Goal: Information Seeking & Learning: Understand process/instructions

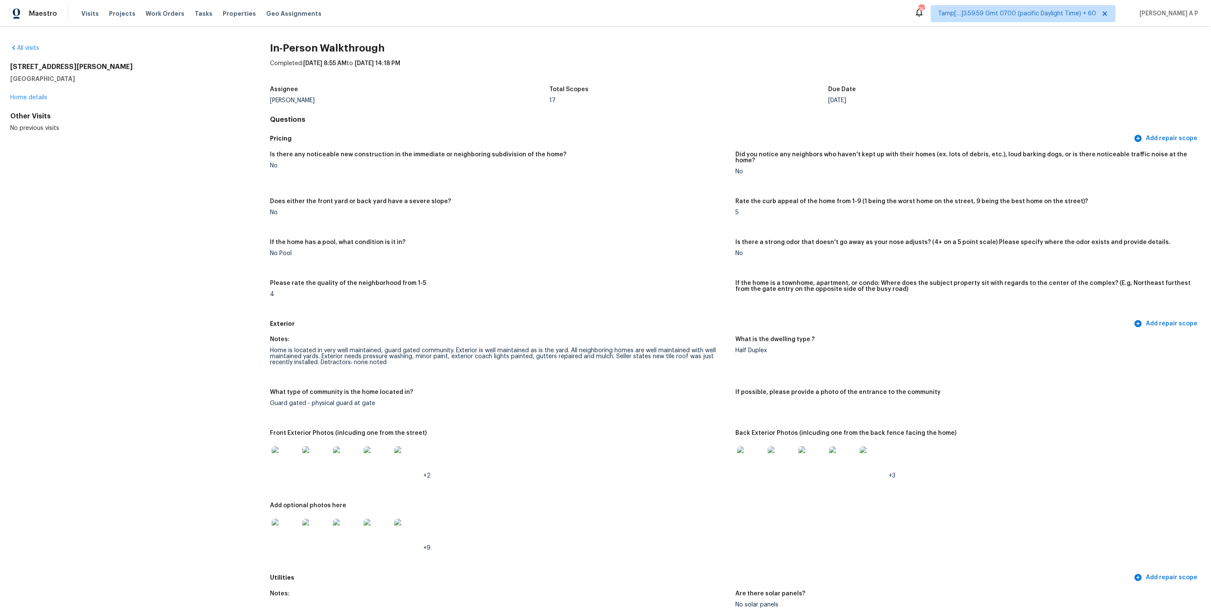
scroll to position [2550, 0]
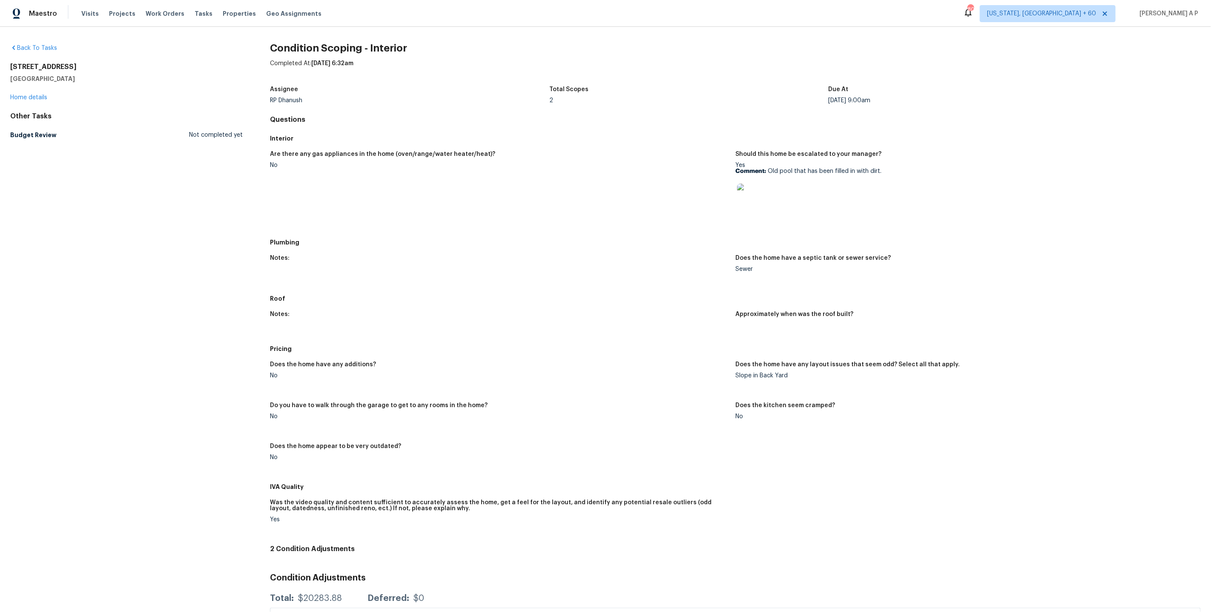
scroll to position [69, 0]
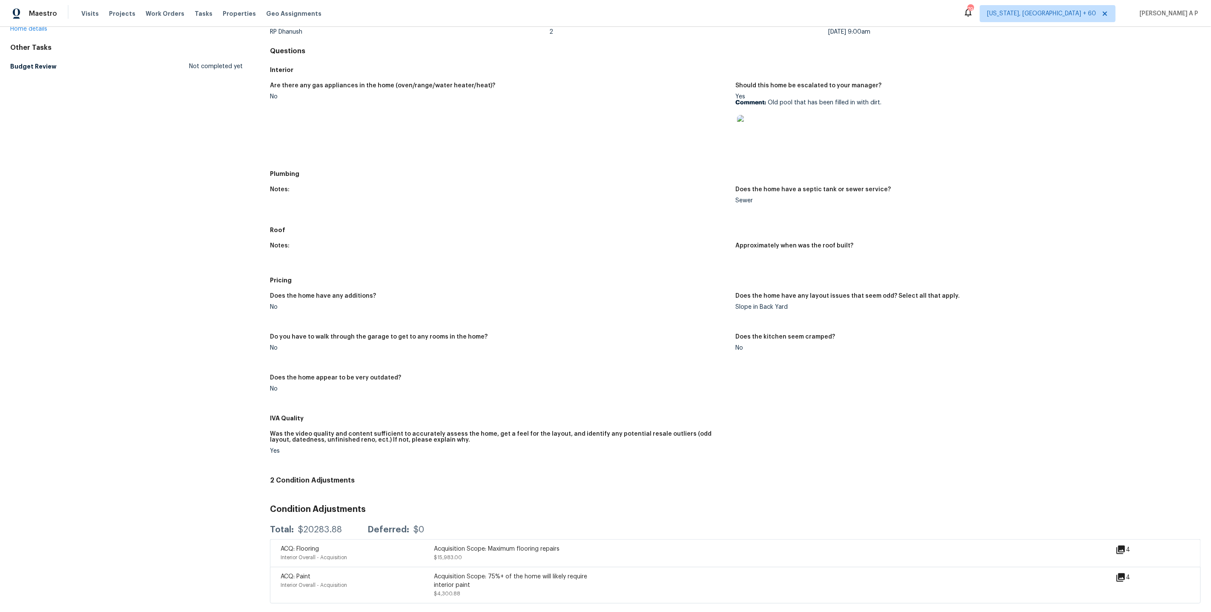
click at [1085, 20] on span "Washington, DC + 60" at bounding box center [1047, 13] width 136 height 17
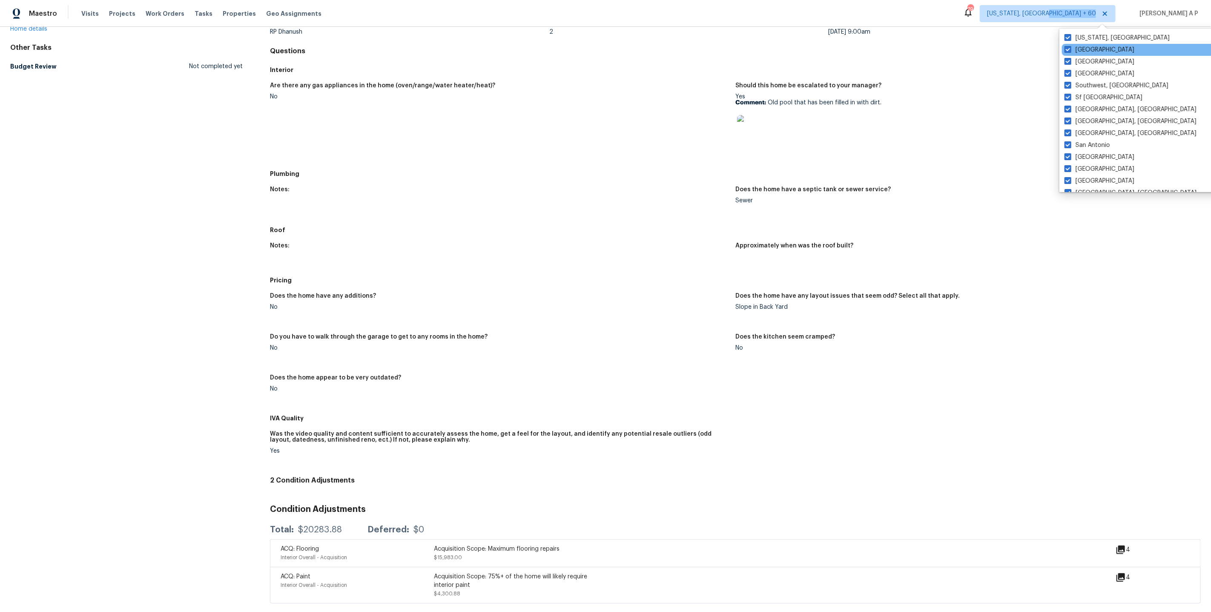
click at [1096, 50] on div "Tucson" at bounding box center [1148, 50] width 172 height 12
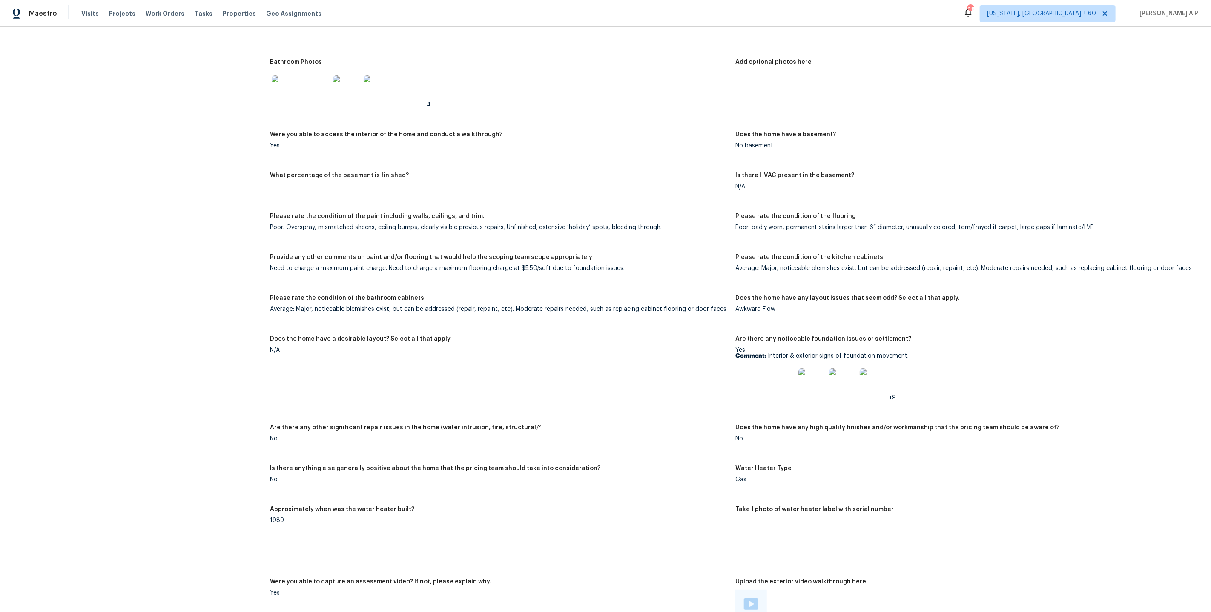
scroll to position [1501, 0]
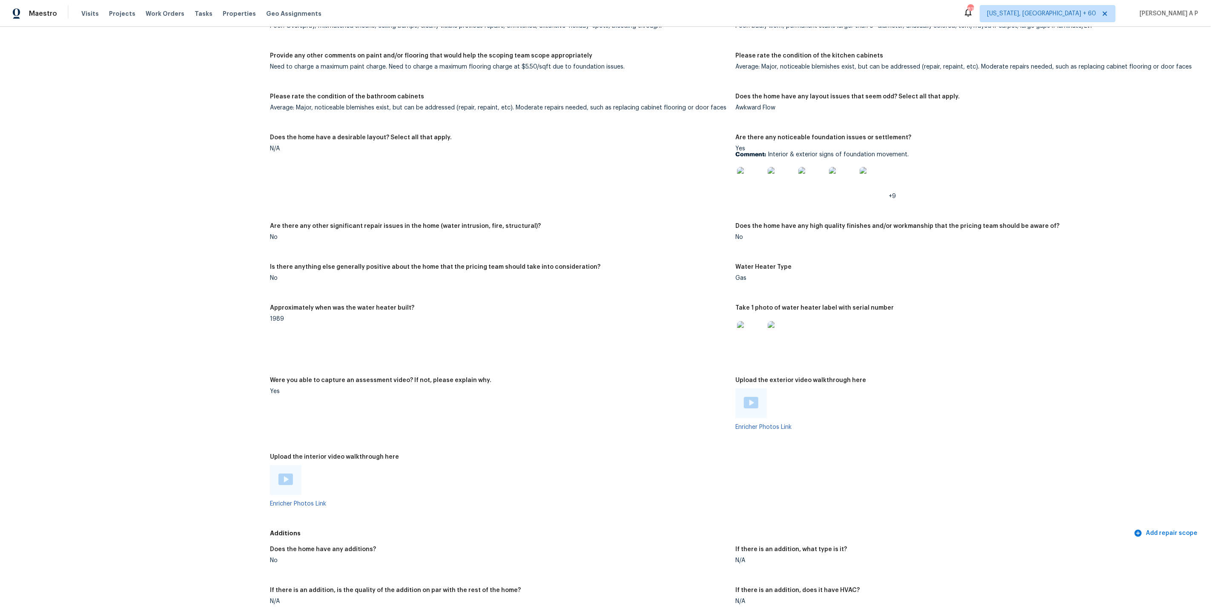
click at [288, 473] on img at bounding box center [285, 478] width 14 height 11
click at [747, 388] on div at bounding box center [750, 403] width 31 height 30
click at [749, 397] on img at bounding box center [751, 402] width 14 height 11
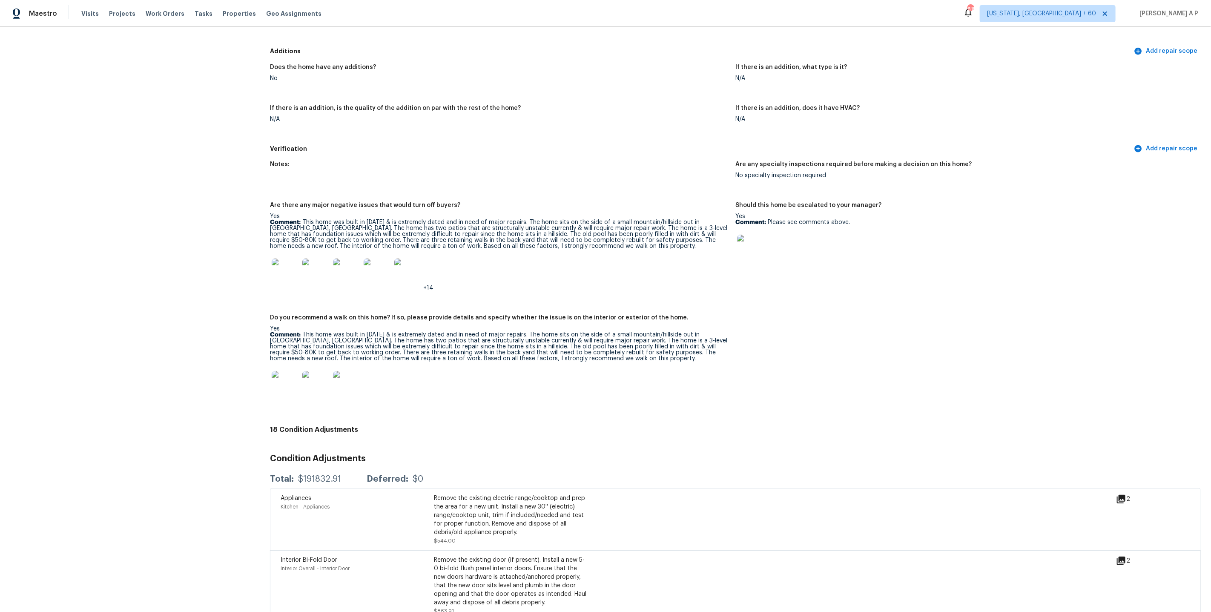
scroll to position [1963, 0]
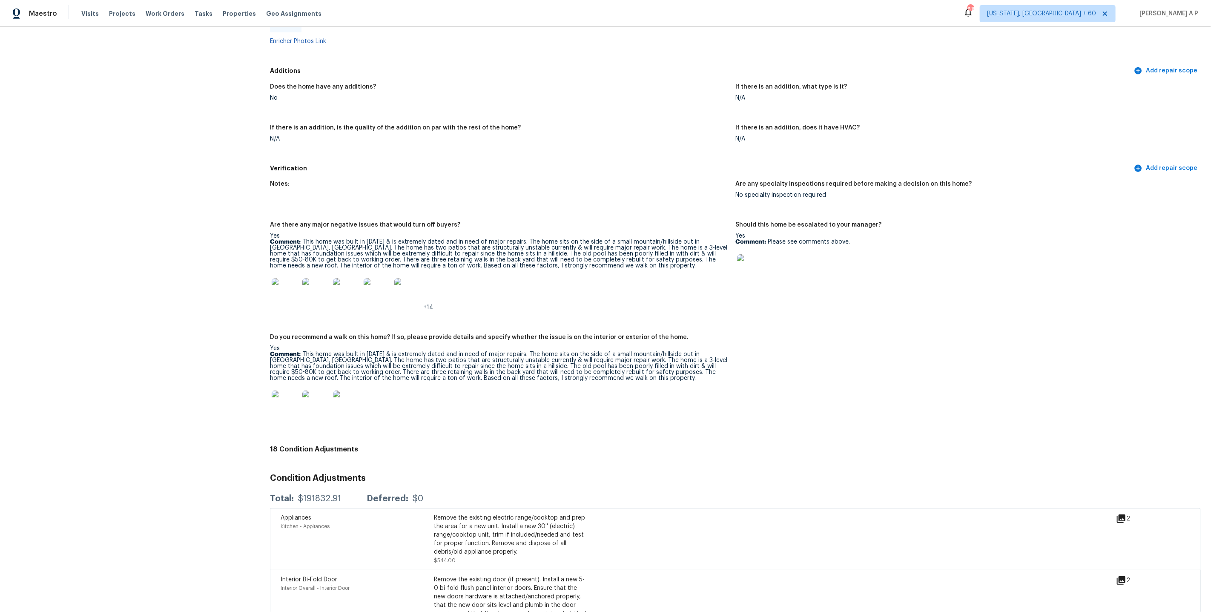
click at [746, 258] on img at bounding box center [750, 267] width 27 height 27
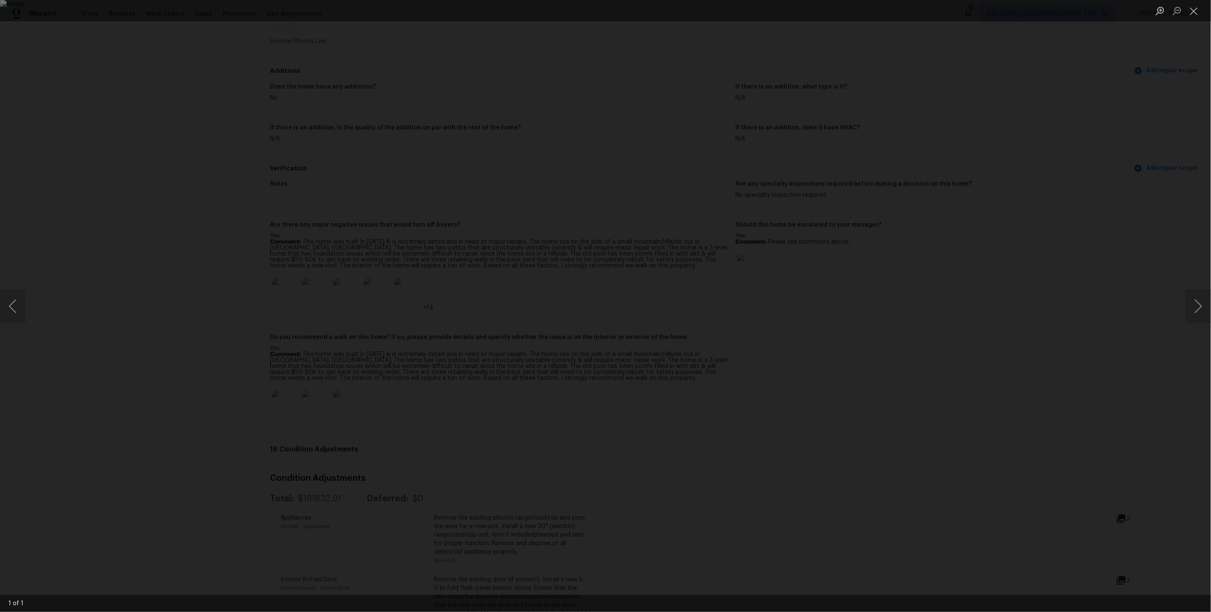
click at [913, 215] on div "Lightbox" at bounding box center [605, 306] width 1211 height 612
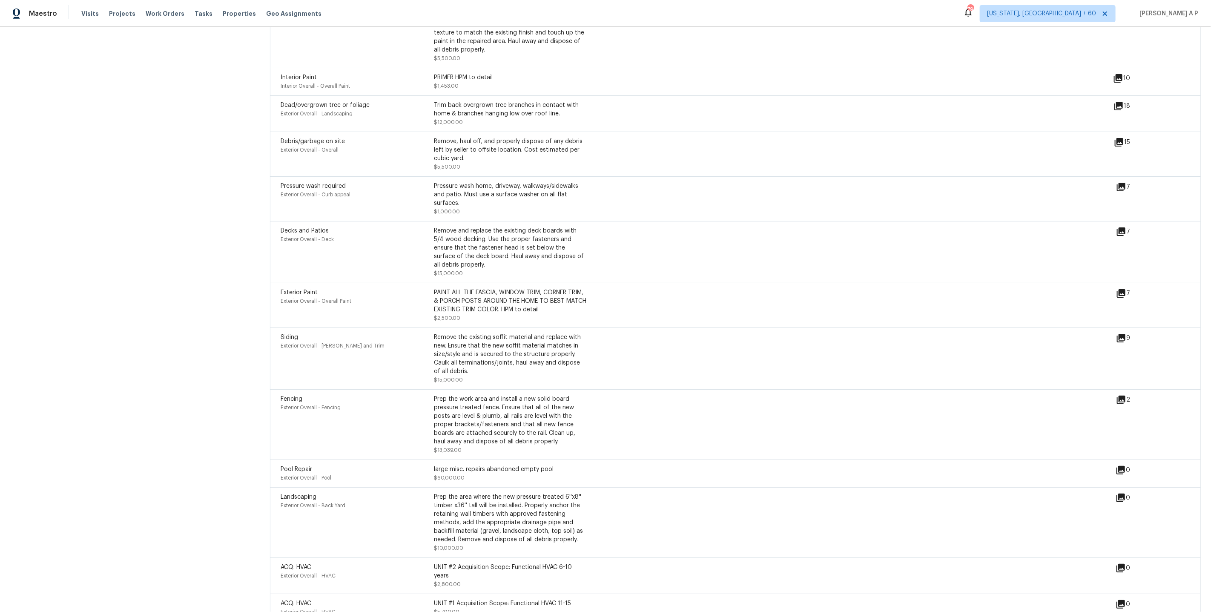
scroll to position [2642, 0]
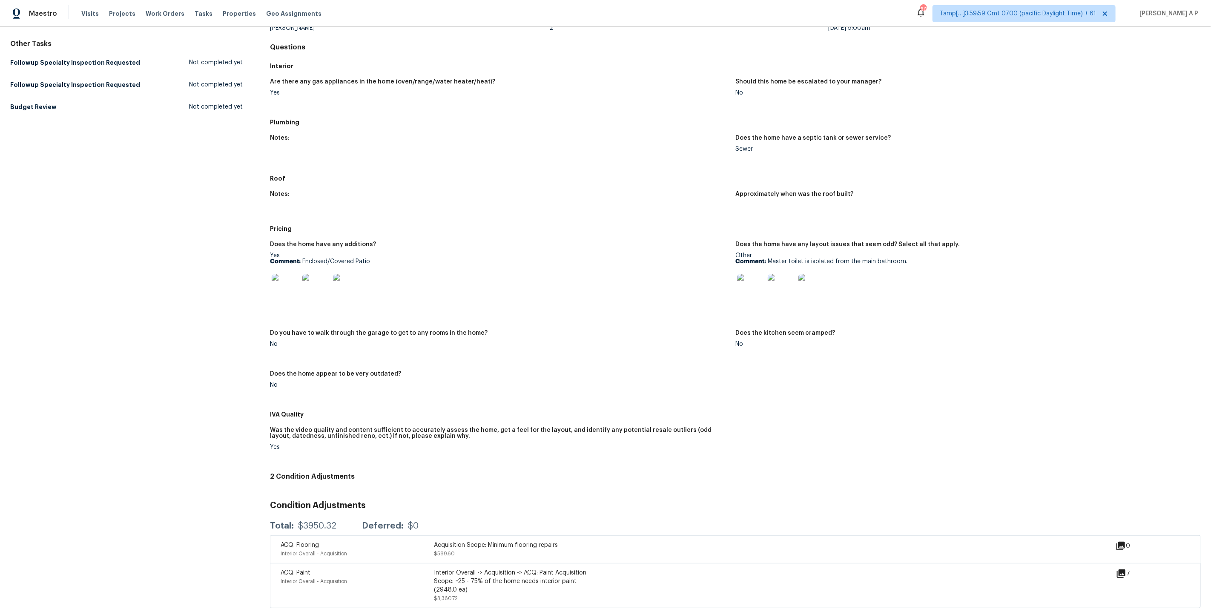
scroll to position [71, 0]
click at [748, 282] on img at bounding box center [750, 288] width 27 height 27
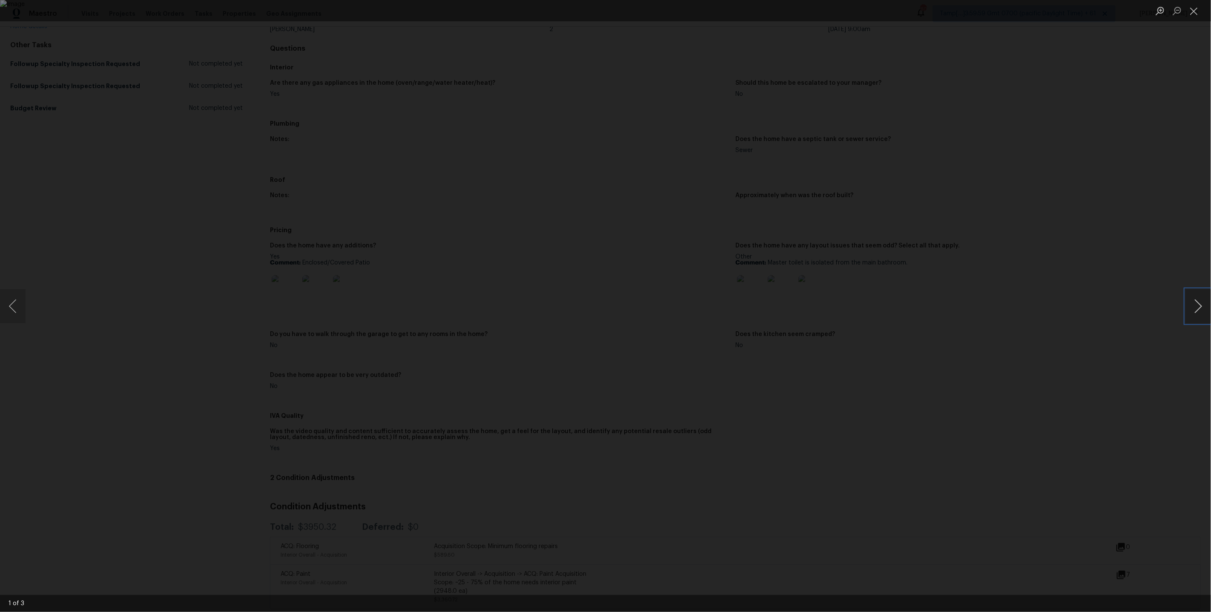
click at [1197, 312] on button "Next image" at bounding box center [1198, 306] width 26 height 34
click at [1152, 339] on div "Lightbox" at bounding box center [605, 306] width 1211 height 612
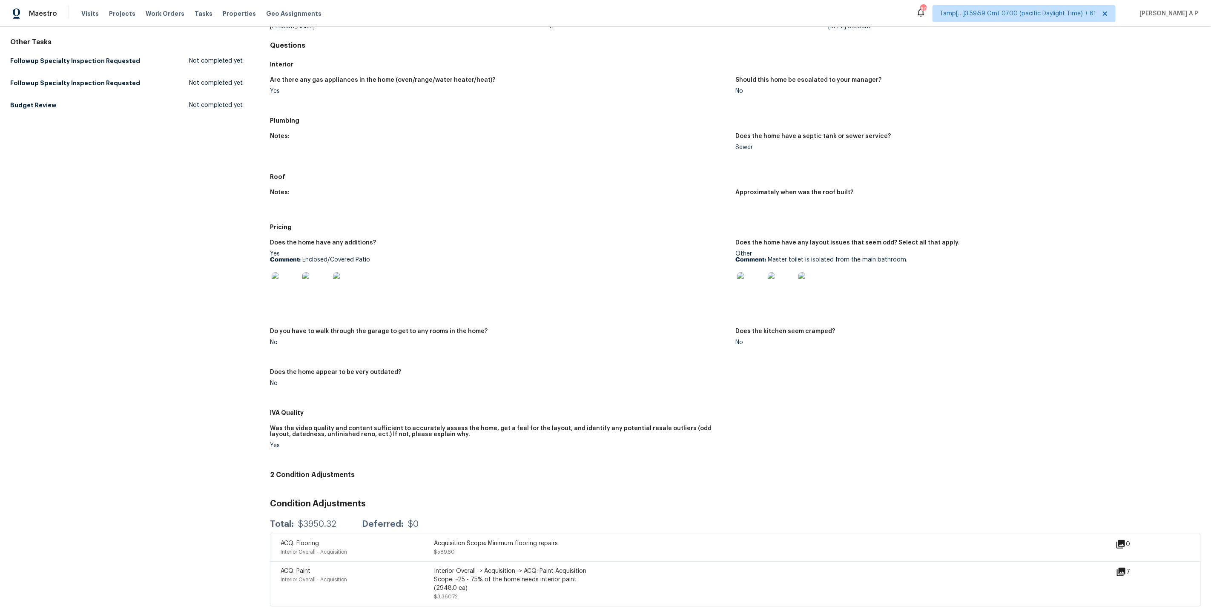
scroll to position [77, 0]
click at [1082, 24] on div "Maestro Visits Projects Work Orders Tasks Properties Geo Assignments 806 Tamp[……" at bounding box center [605, 13] width 1211 height 27
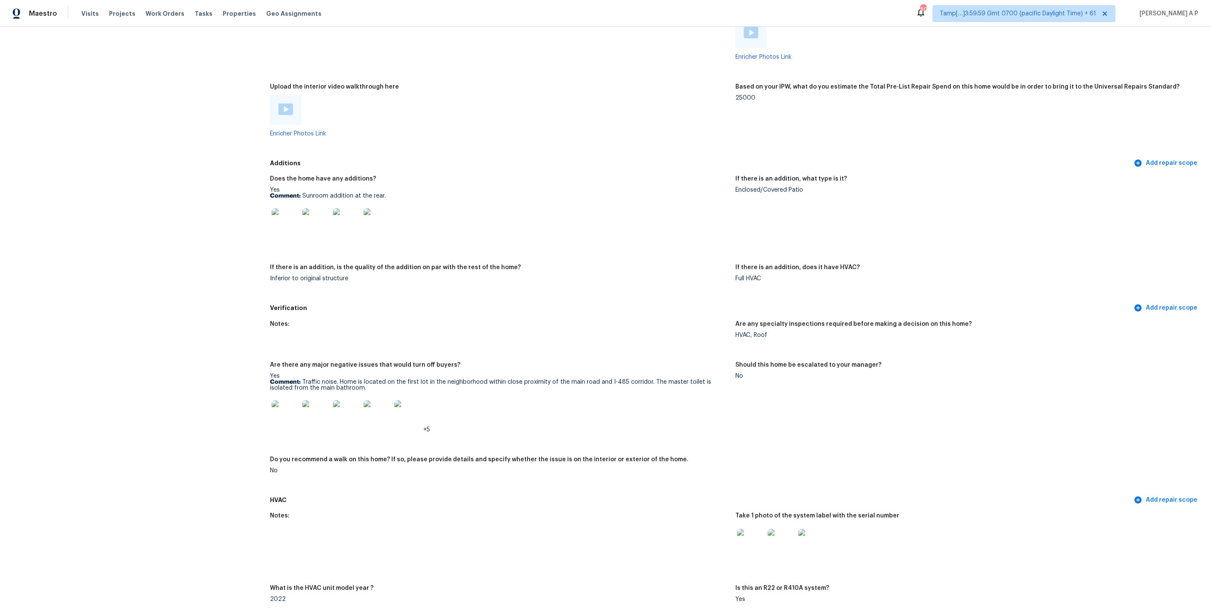
scroll to position [1597, 0]
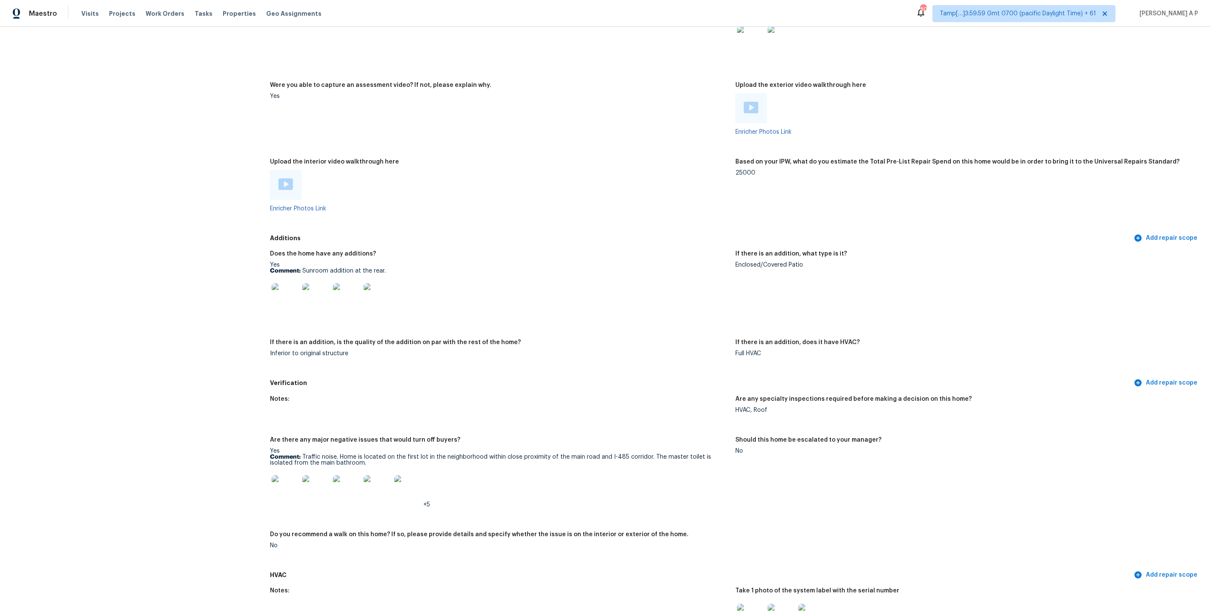
click at [290, 178] on img at bounding box center [285, 183] width 14 height 11
click at [747, 103] on img at bounding box center [751, 107] width 14 height 11
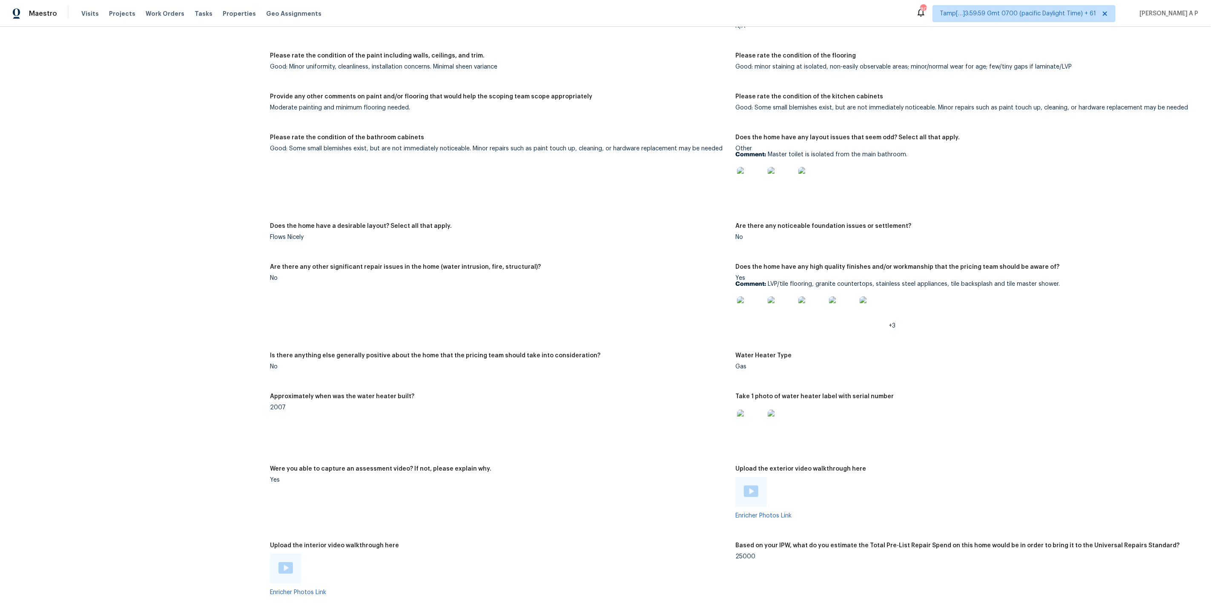
scroll to position [1213, 0]
click at [515, 164] on figure "Please rate the condition of the bathroom cabinets Good: Some small blemishes e…" at bounding box center [502, 174] width 465 height 78
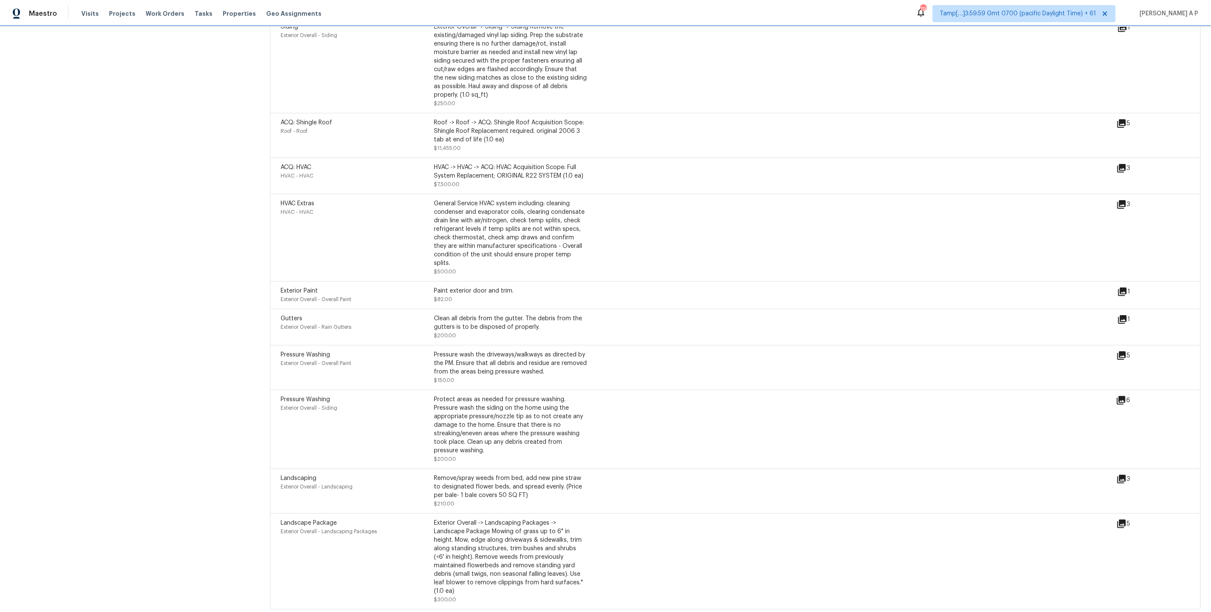
scroll to position [2417, 0]
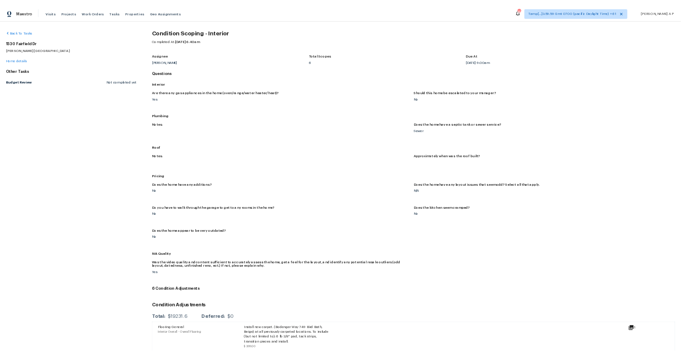
scroll to position [168, 0]
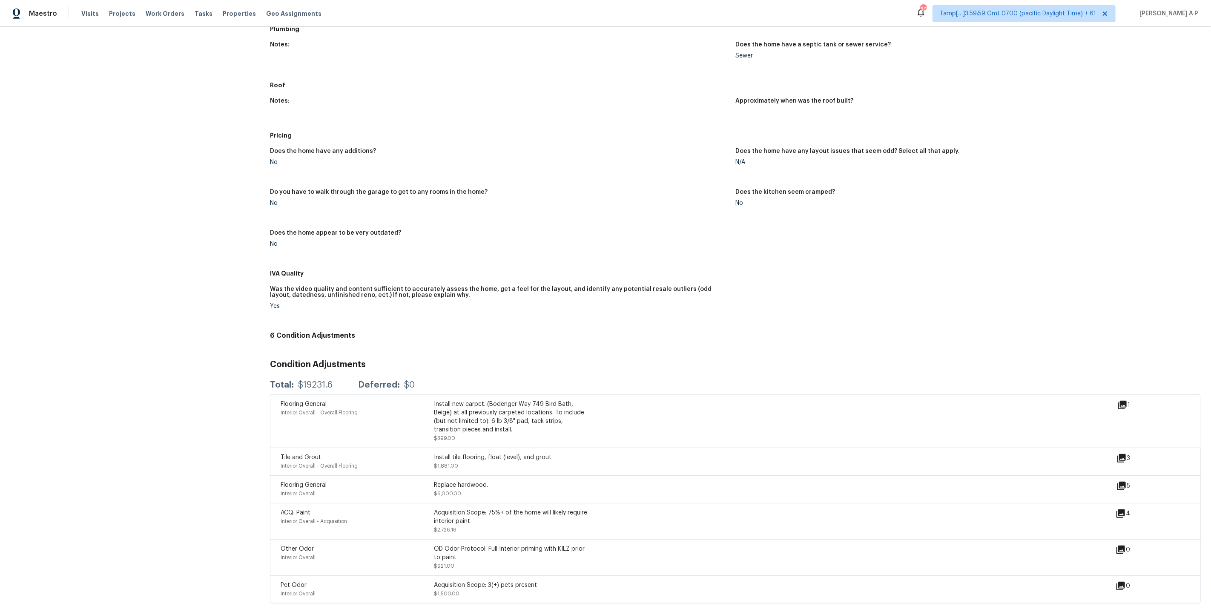
click at [1125, 454] on icon at bounding box center [1121, 458] width 9 height 9
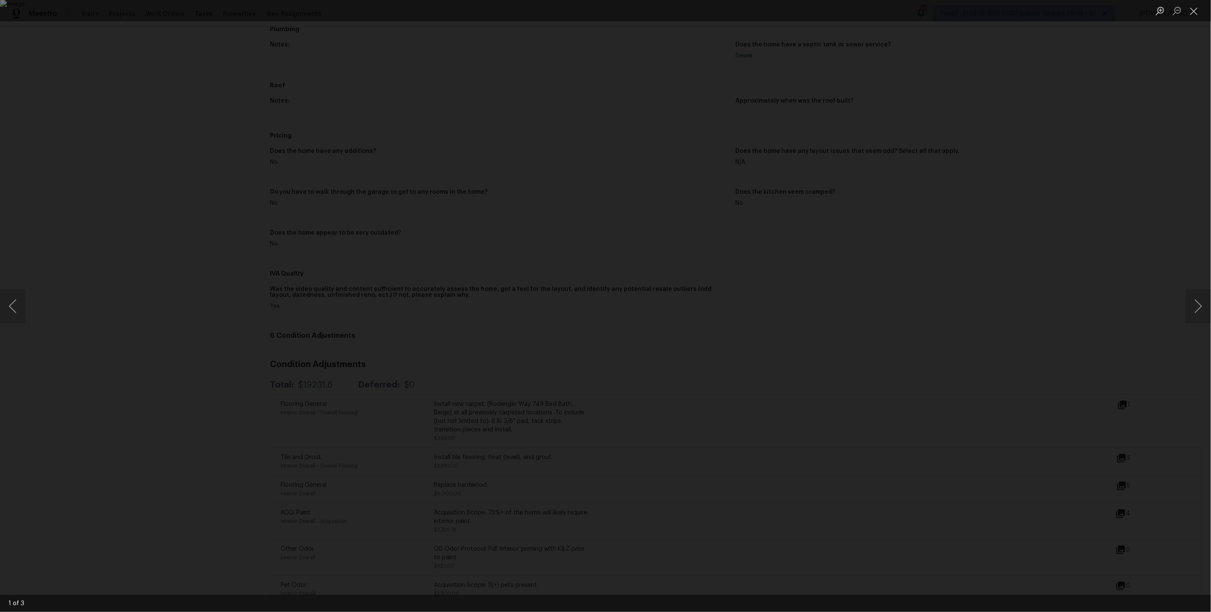
click at [1116, 371] on div "Lightbox" at bounding box center [605, 306] width 1211 height 612
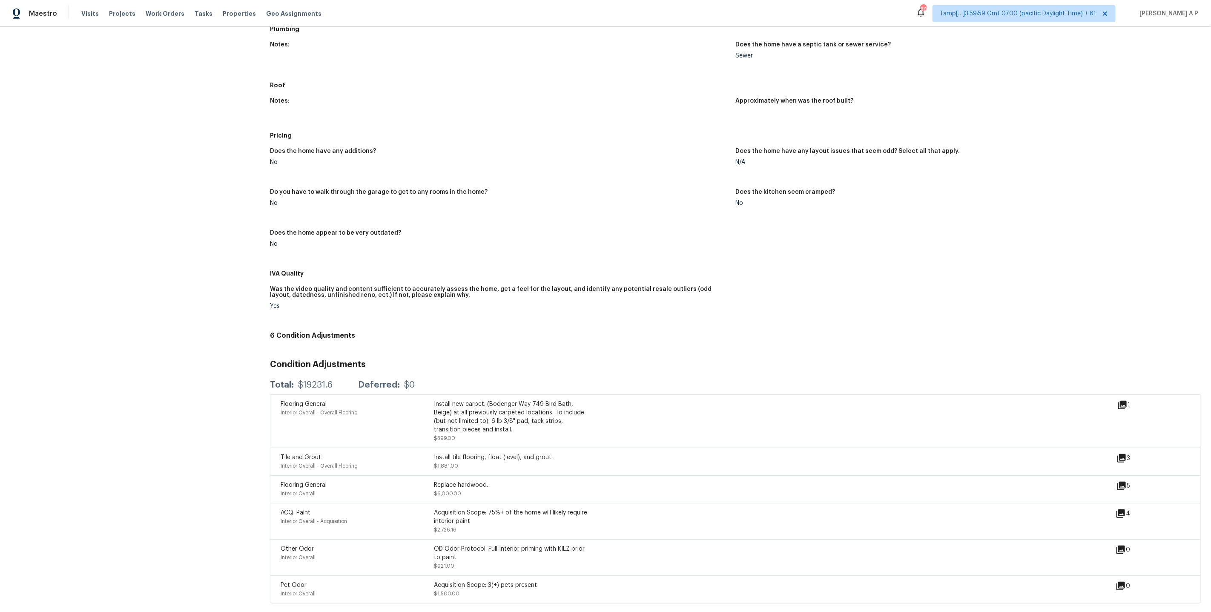
click at [1125, 401] on icon at bounding box center [1122, 405] width 9 height 9
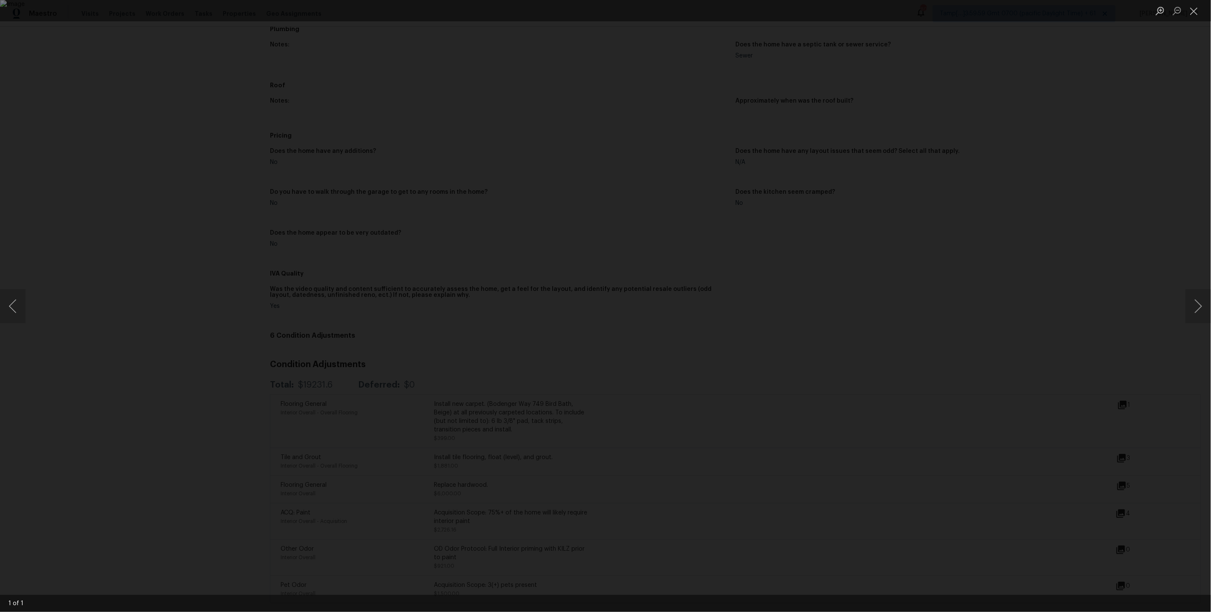
click at [965, 264] on div "Lightbox" at bounding box center [605, 306] width 1211 height 612
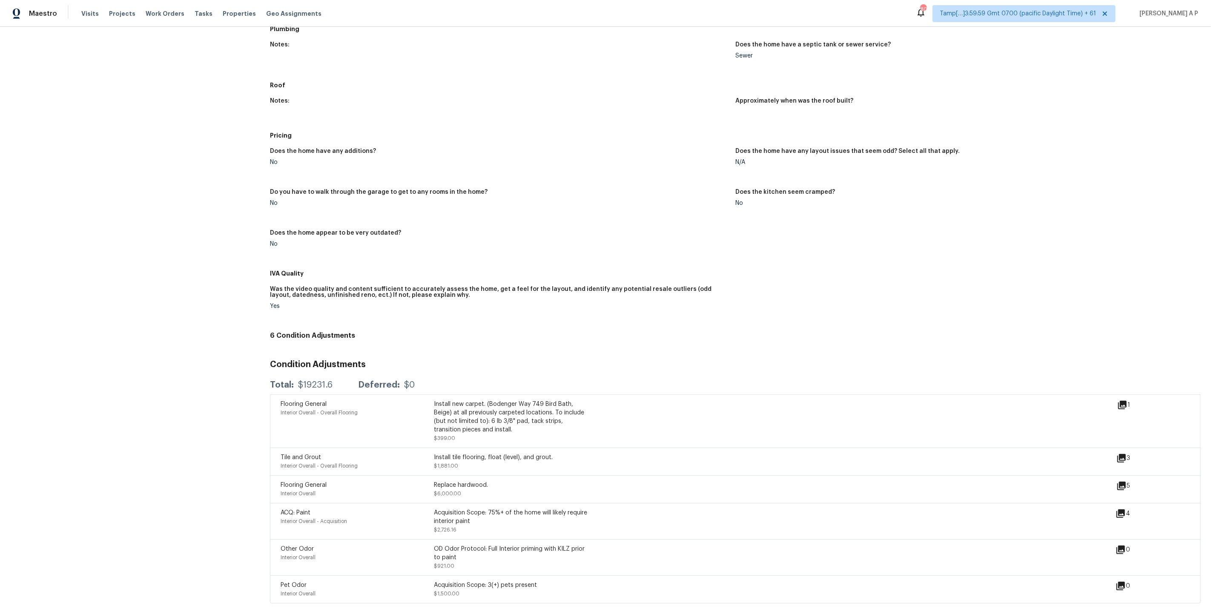
click at [1118, 486] on icon at bounding box center [1121, 486] width 10 height 10
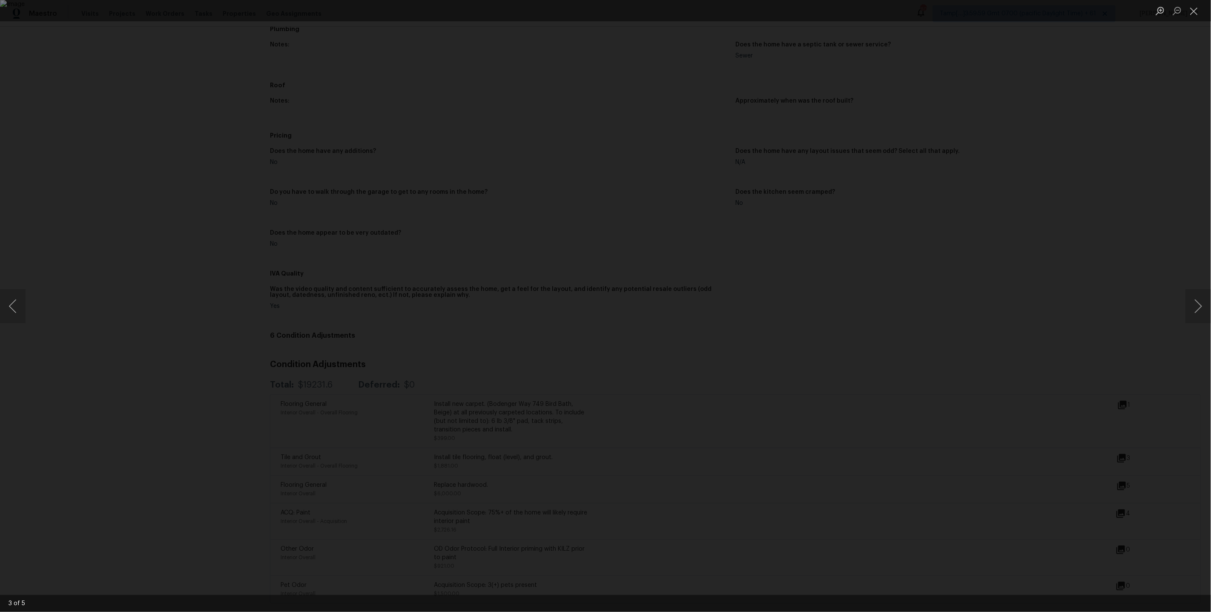
click at [1071, 480] on div "Lightbox" at bounding box center [605, 306] width 1211 height 612
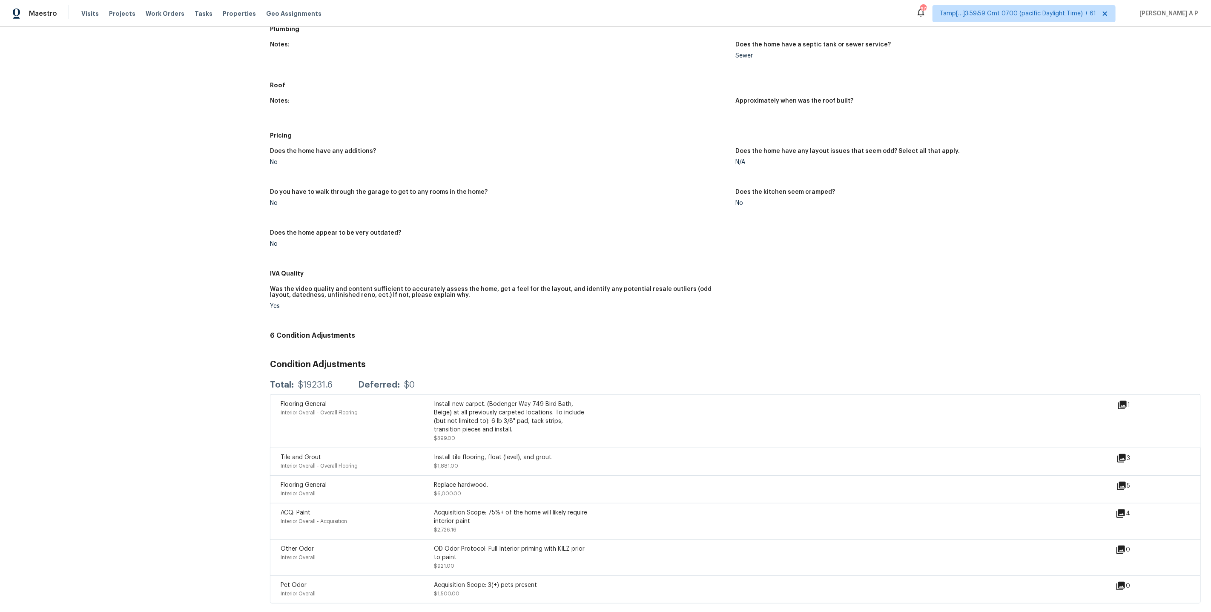
click at [1117, 454] on icon at bounding box center [1121, 458] width 9 height 9
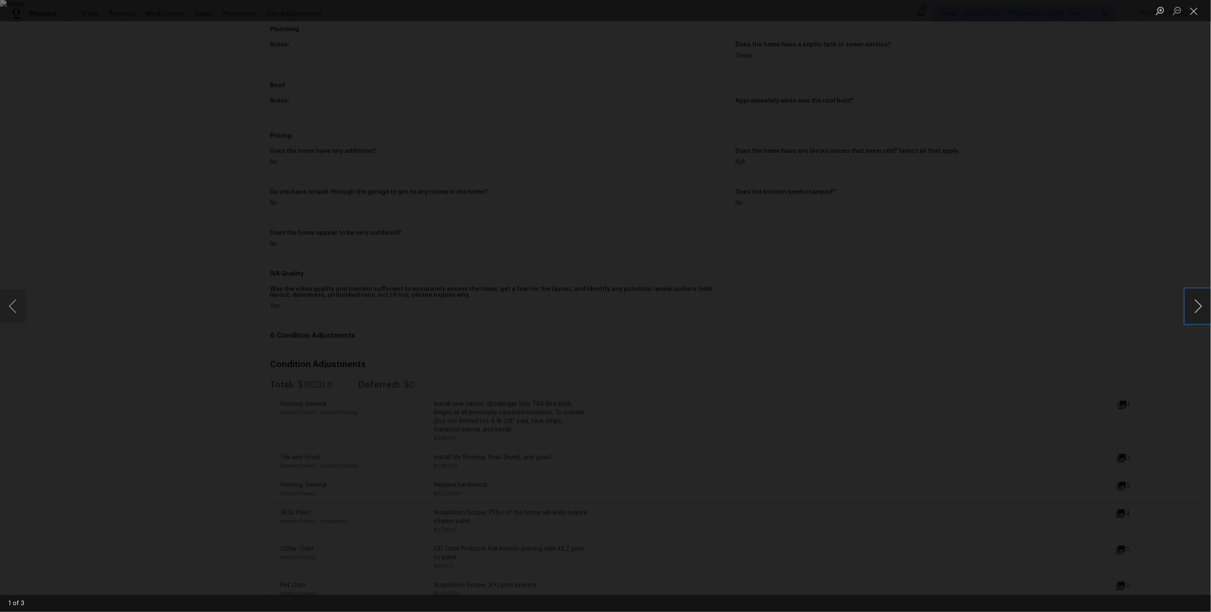
click at [1192, 302] on button "Next image" at bounding box center [1198, 306] width 26 height 34
click at [956, 358] on div "Lightbox" at bounding box center [605, 306] width 1211 height 612
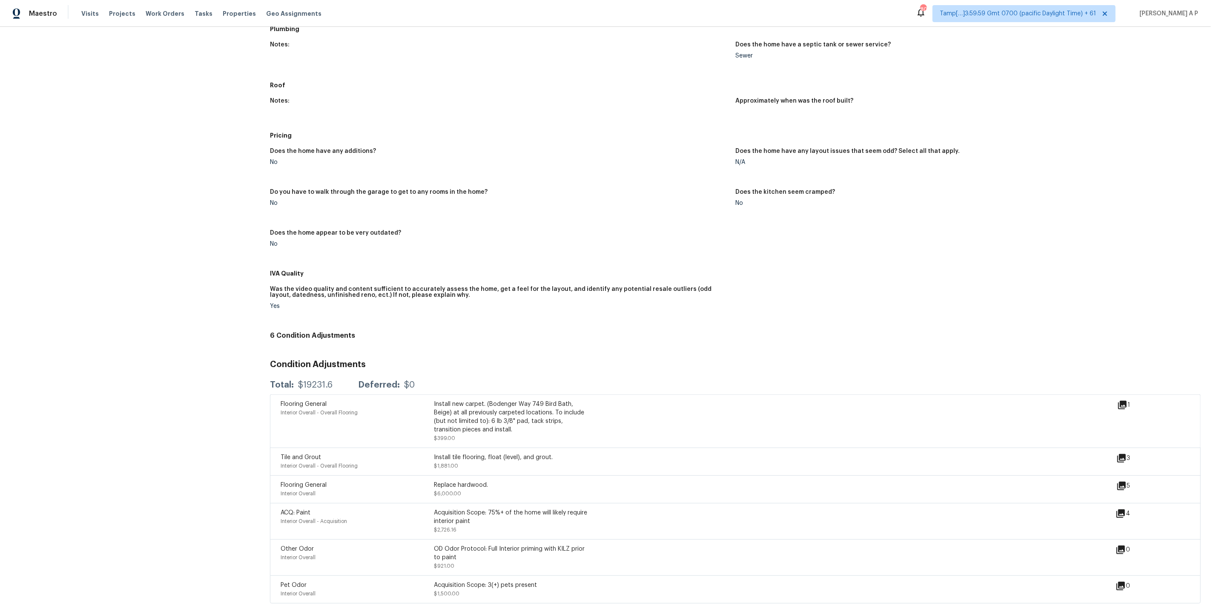
click at [1122, 458] on icon at bounding box center [1121, 458] width 10 height 10
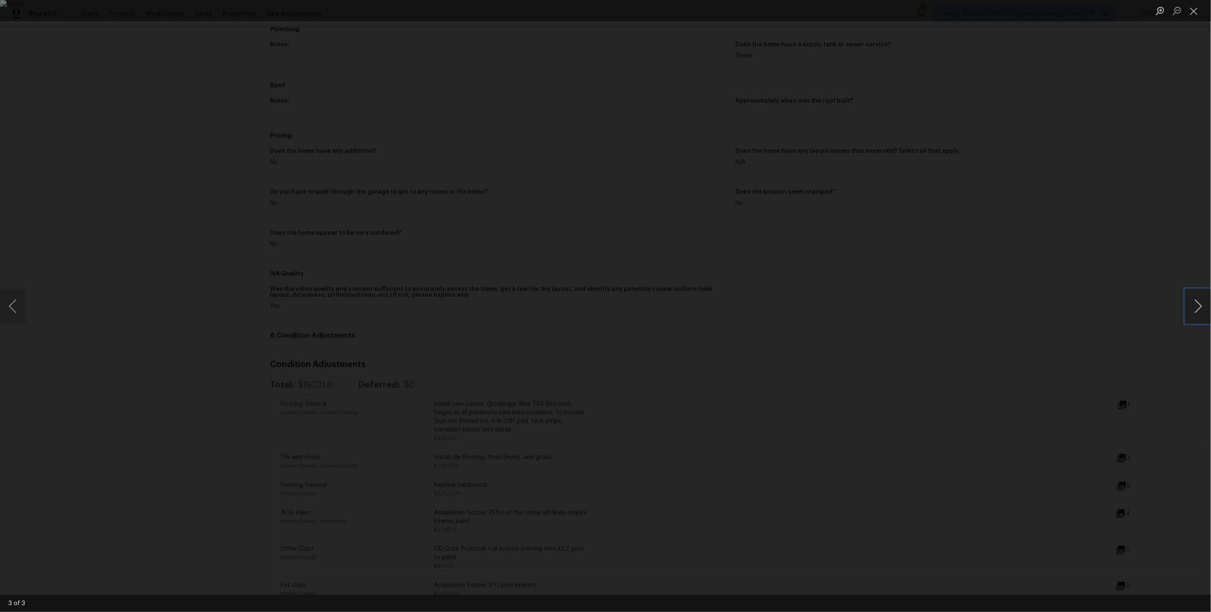
click at [1194, 309] on button "Next image" at bounding box center [1198, 306] width 26 height 34
click at [1048, 353] on div "Lightbox" at bounding box center [605, 306] width 1211 height 612
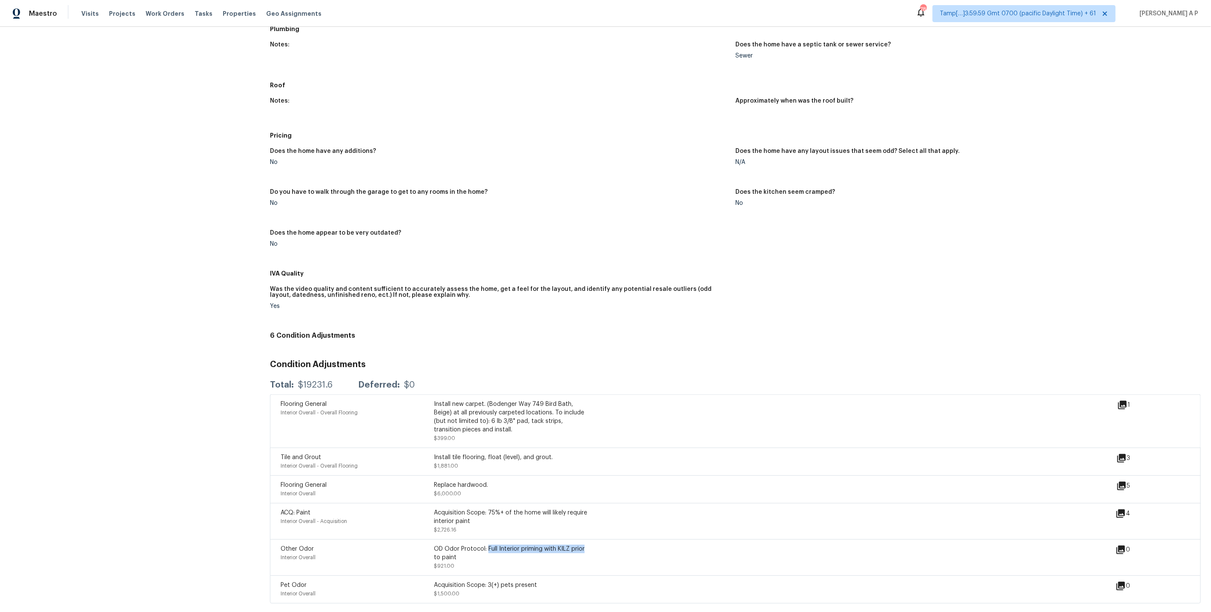
drag, startPoint x: 488, startPoint y: 549, endPoint x: 587, endPoint y: 547, distance: 98.8
click at [587, 547] on div "OD Odor Protocol: Full Interior priming with KILZ prior to paint" at bounding box center [510, 552] width 153 height 17
copy div "Full Interior priming with KILZ prior"
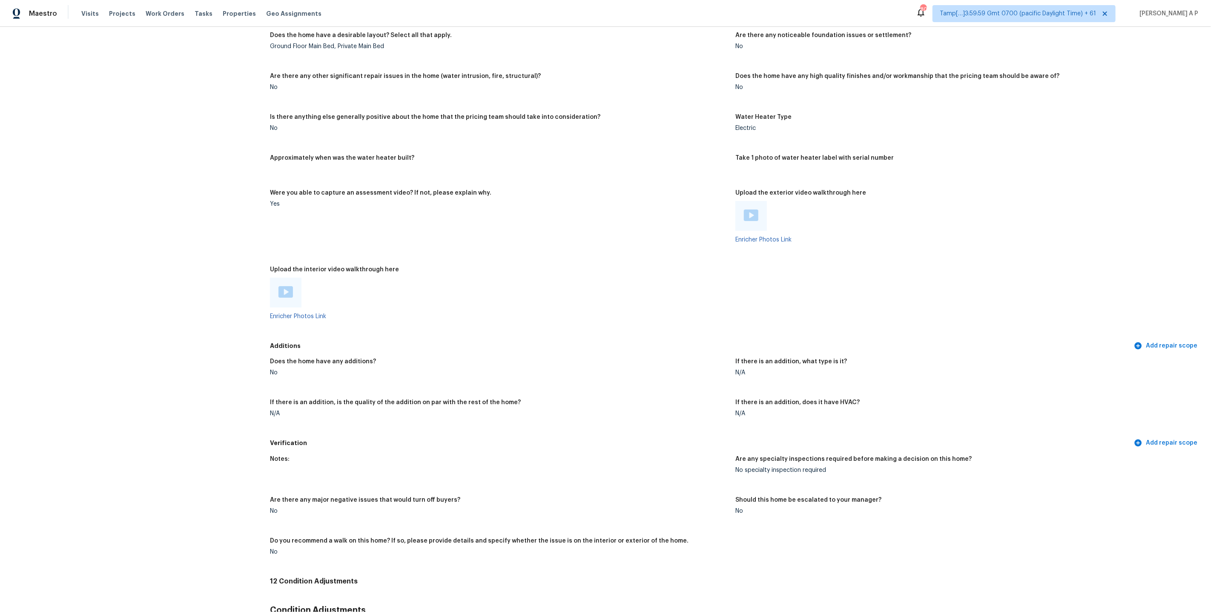
scroll to position [1337, 0]
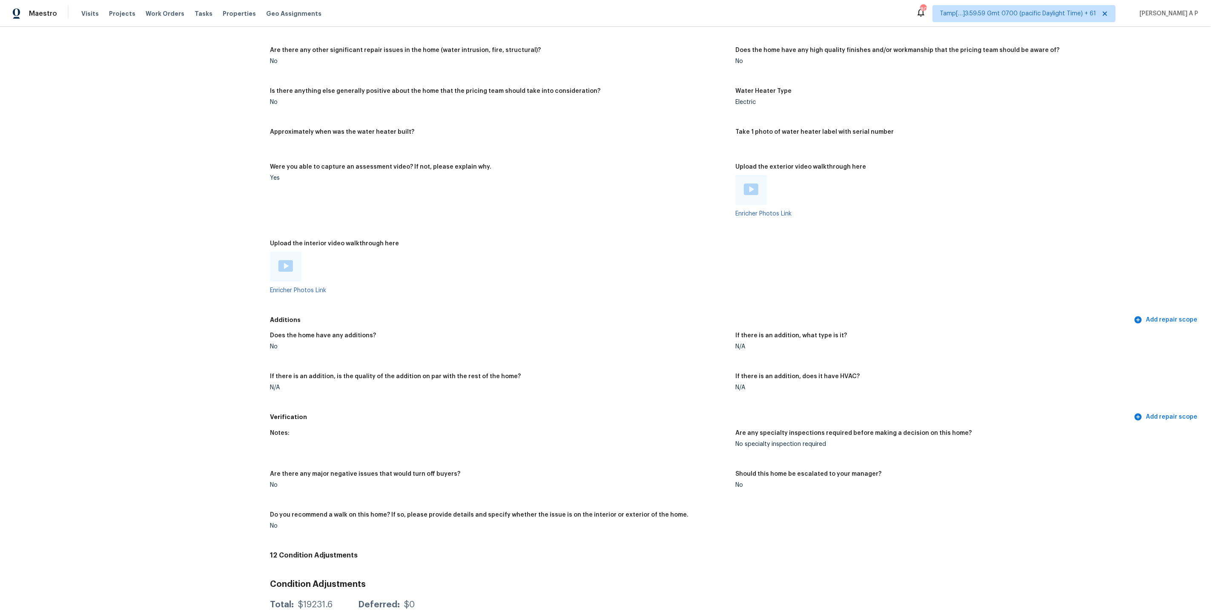
click at [282, 265] on div at bounding box center [285, 266] width 14 height 13
click at [753, 185] on img at bounding box center [751, 188] width 14 height 11
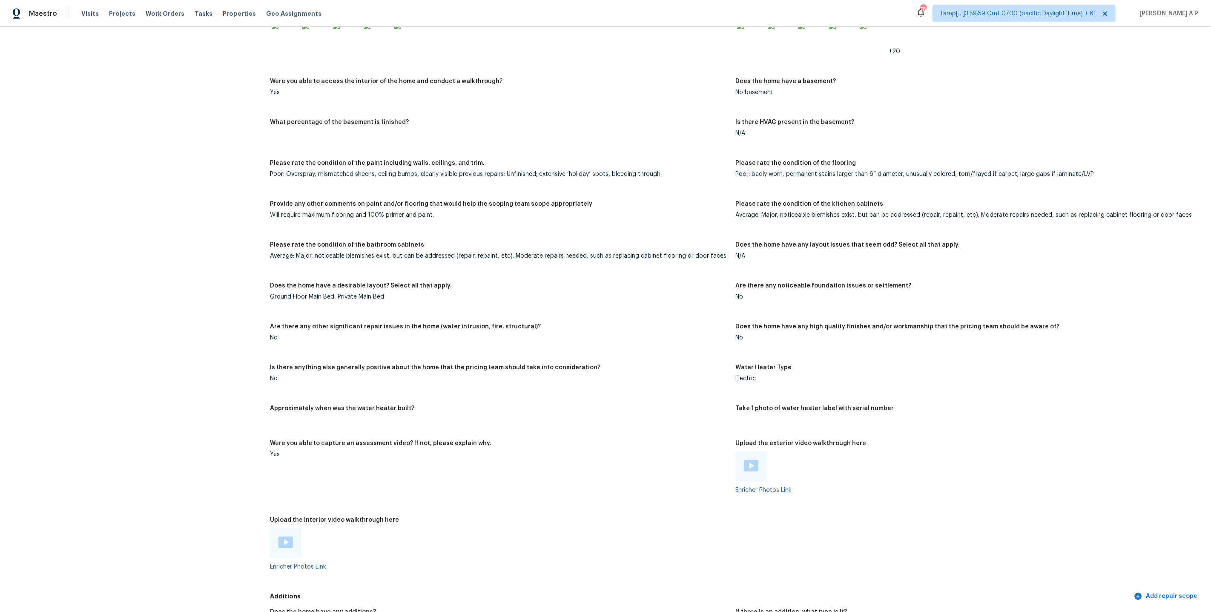
scroll to position [1716, 0]
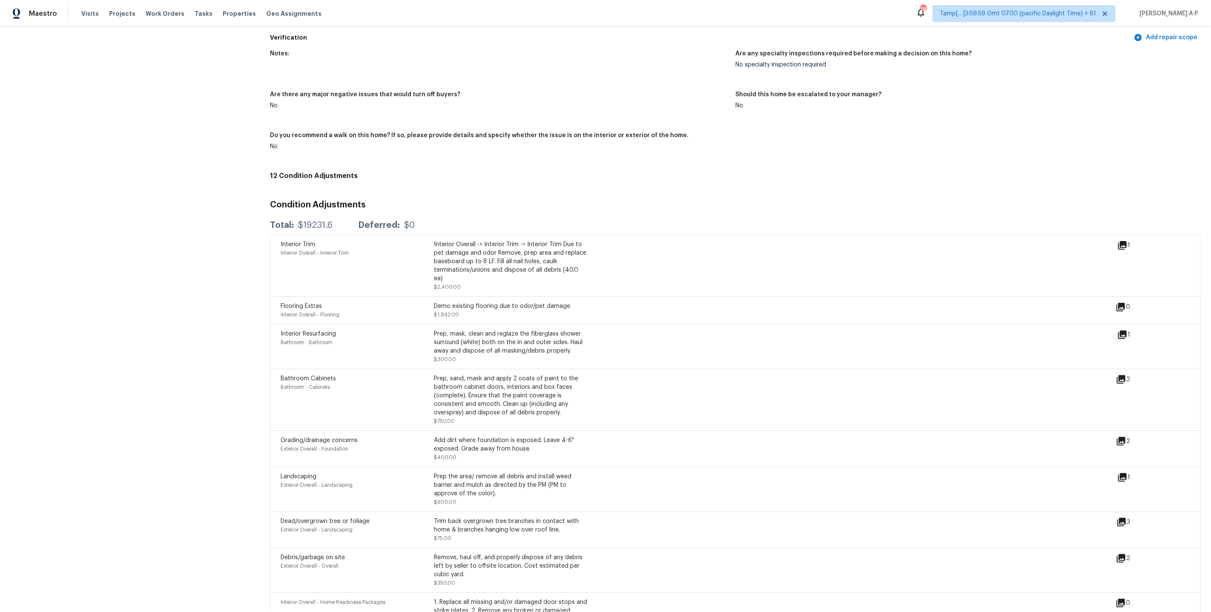
click at [1125, 330] on icon at bounding box center [1122, 334] width 9 height 9
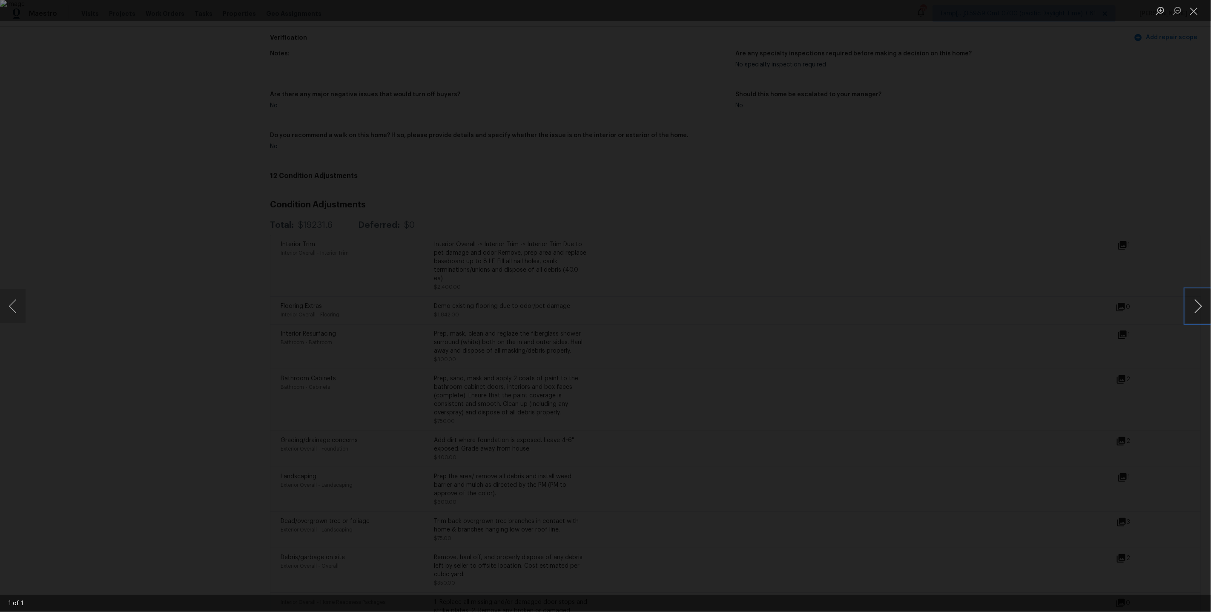
click at [1204, 310] on button "Next image" at bounding box center [1198, 306] width 26 height 34
click at [997, 347] on div "Lightbox" at bounding box center [605, 306] width 1211 height 612
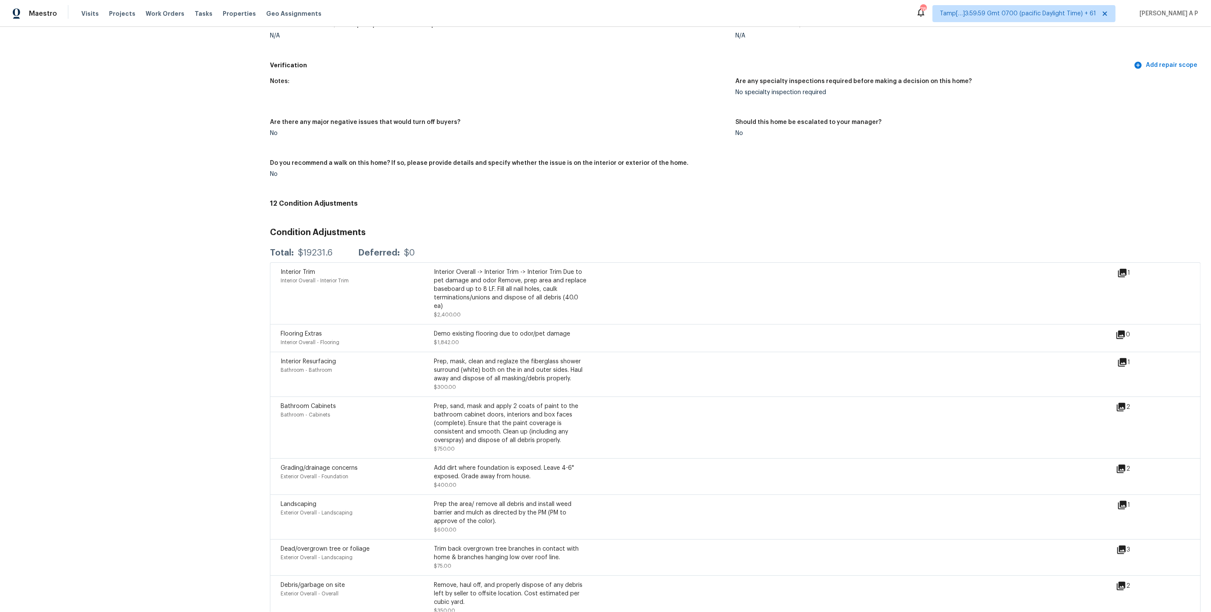
scroll to position [1689, 0]
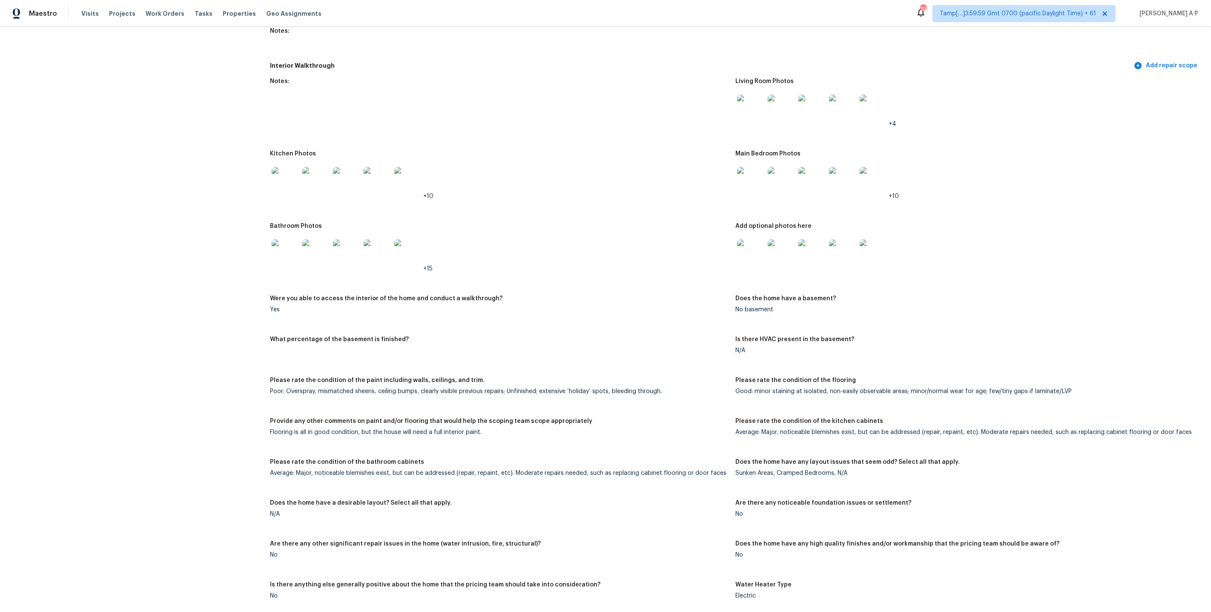
scroll to position [1375, 0]
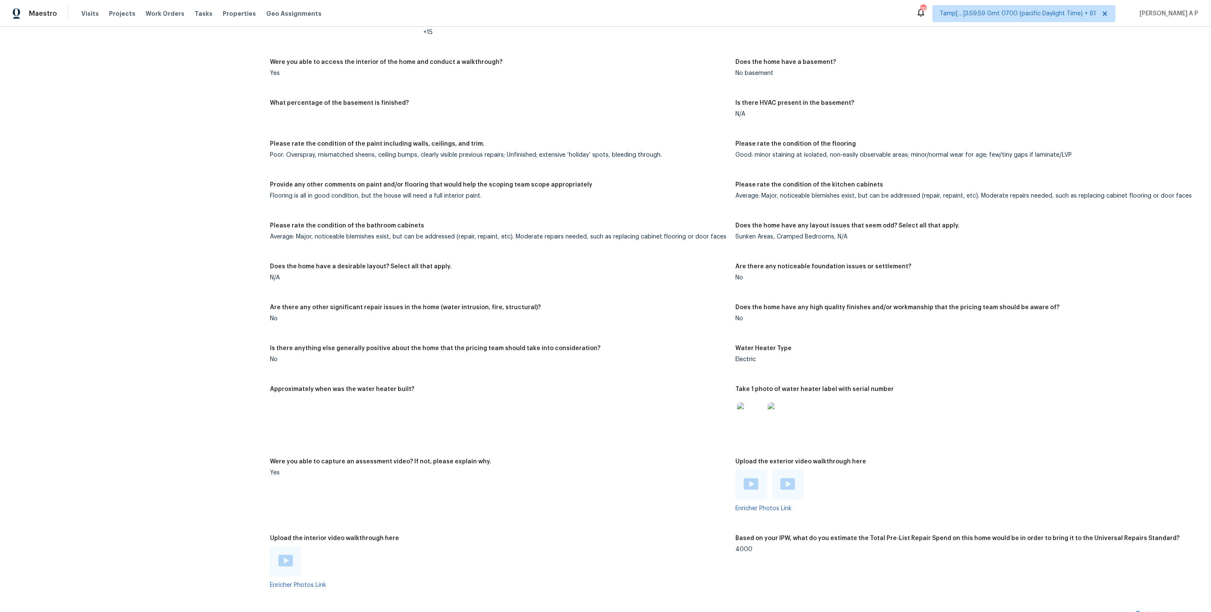
click at [294, 553] on div at bounding box center [285, 561] width 31 height 30
click at [286, 555] on img at bounding box center [285, 560] width 14 height 11
click at [753, 485] on div at bounding box center [750, 485] width 31 height 30
click at [753, 479] on img at bounding box center [751, 483] width 14 height 11
click at [789, 478] on img at bounding box center [787, 483] width 14 height 11
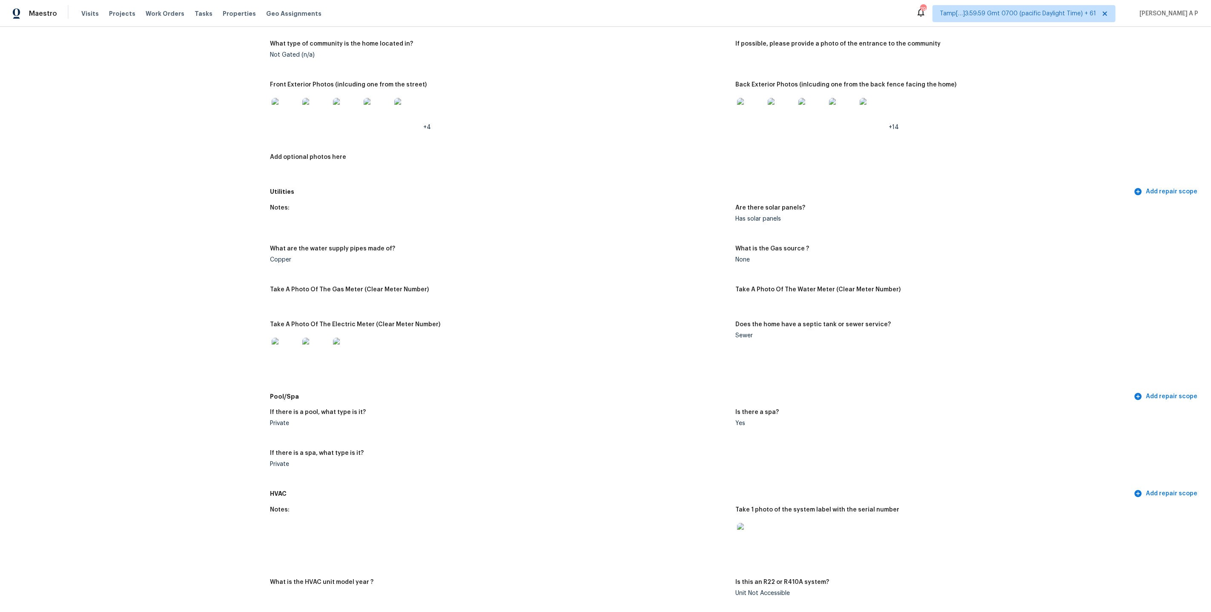
scroll to position [244, 0]
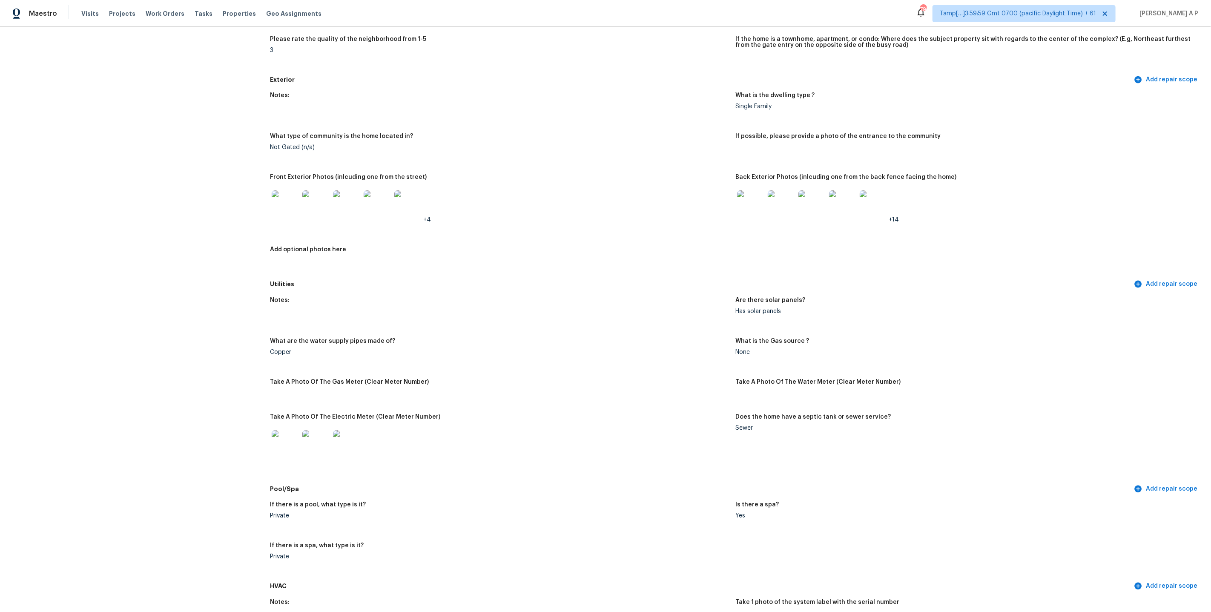
click at [1057, 19] on span "Tamp[…]3:59:59 Gmt 0700 (pacific Daylight Time) + 61" at bounding box center [1023, 13] width 183 height 17
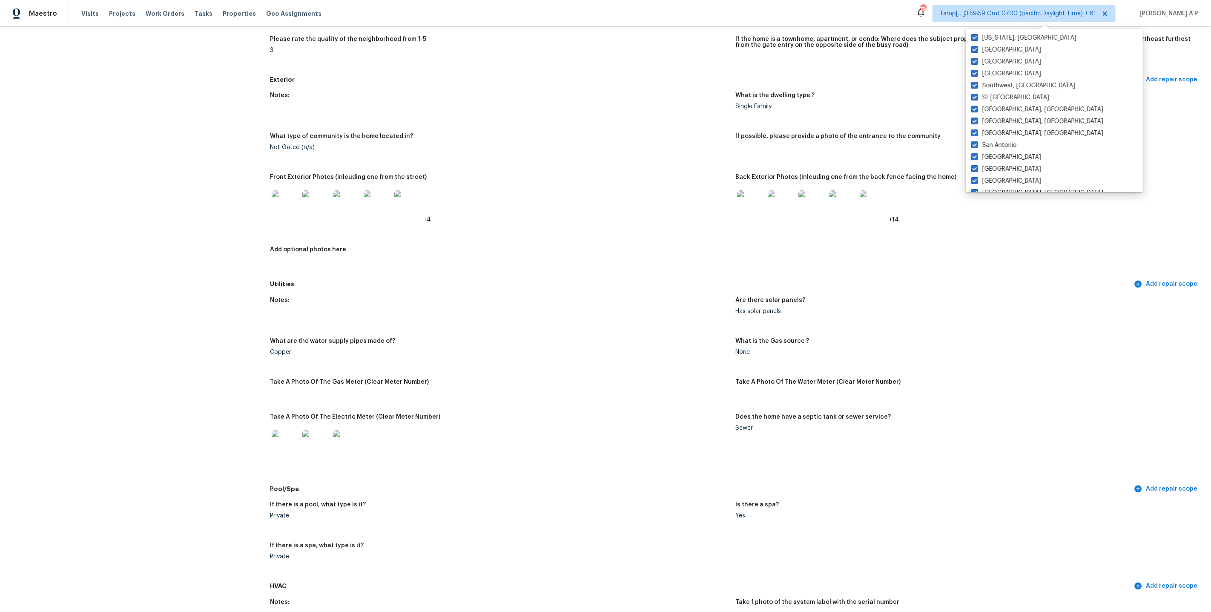
click at [1082, 55] on figure "If the home is a townhome, apartment, or condo: Where does the subject property…" at bounding box center [967, 51] width 465 height 31
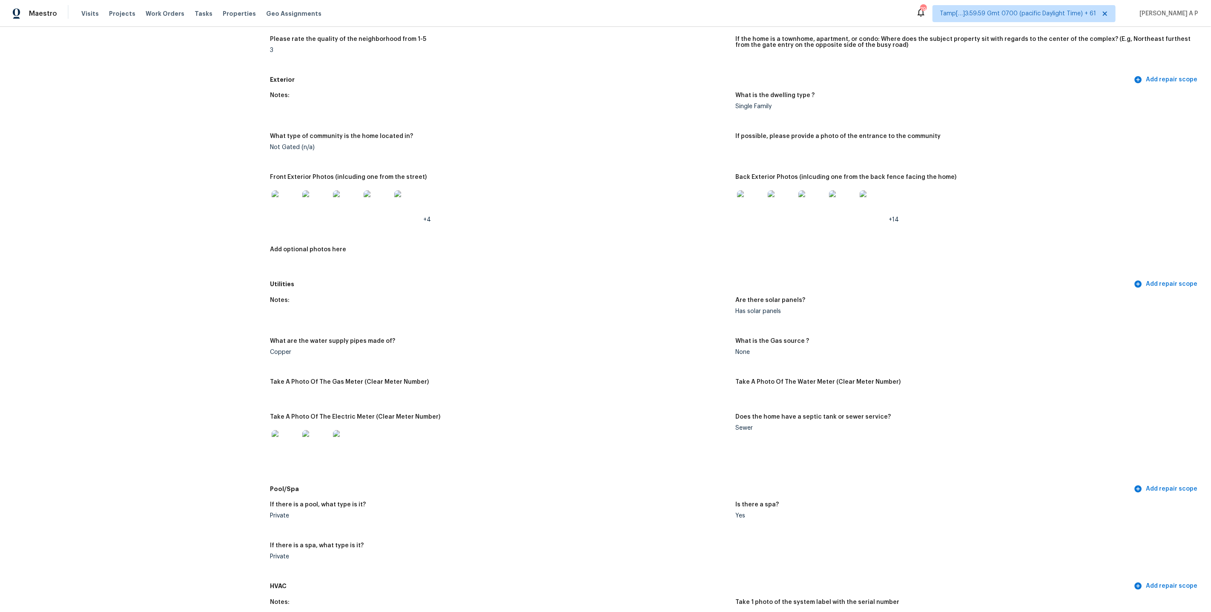
click at [1073, 87] on div "Notes: What is the dwelling type ? Single Family What type of community is the …" at bounding box center [735, 181] width 931 height 189
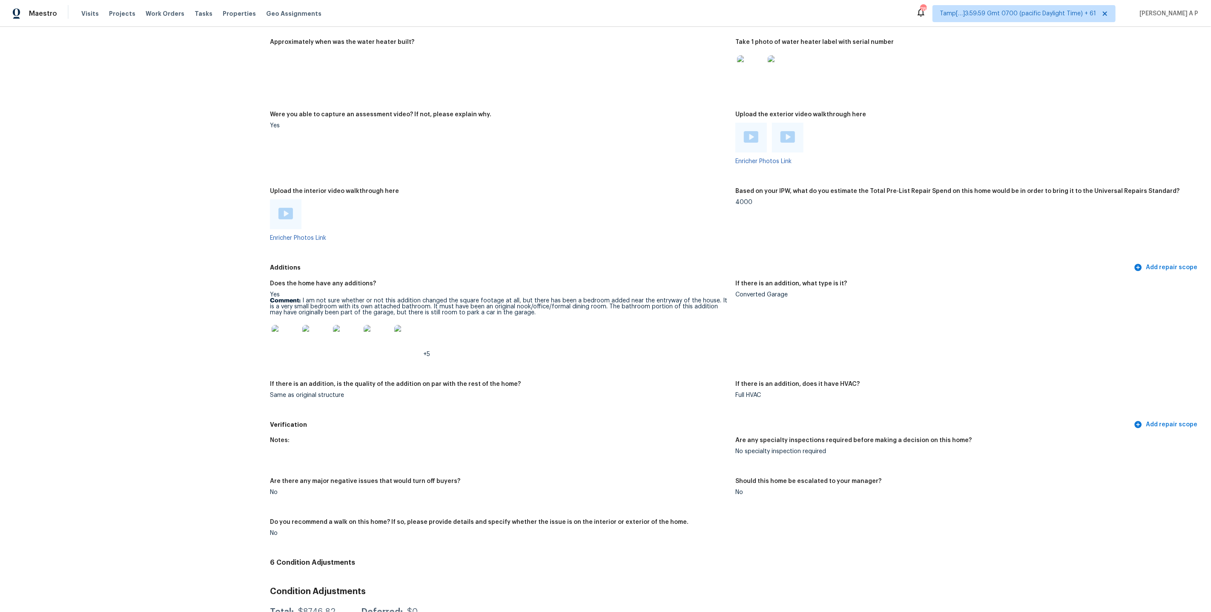
scroll to position [1703, 0]
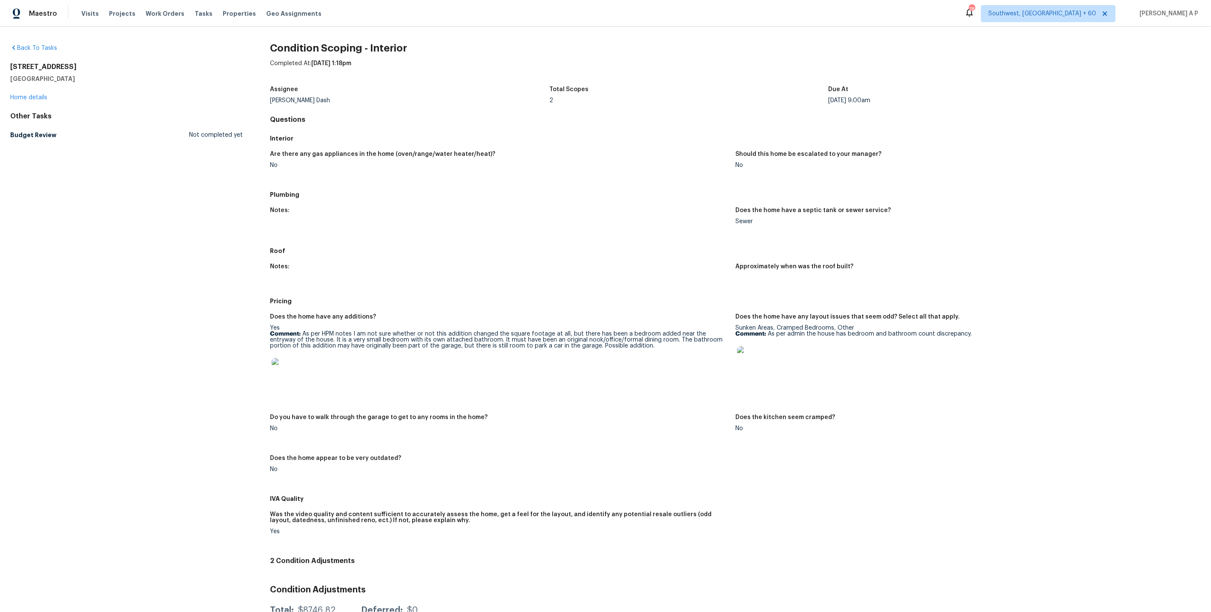
scroll to position [72, 0]
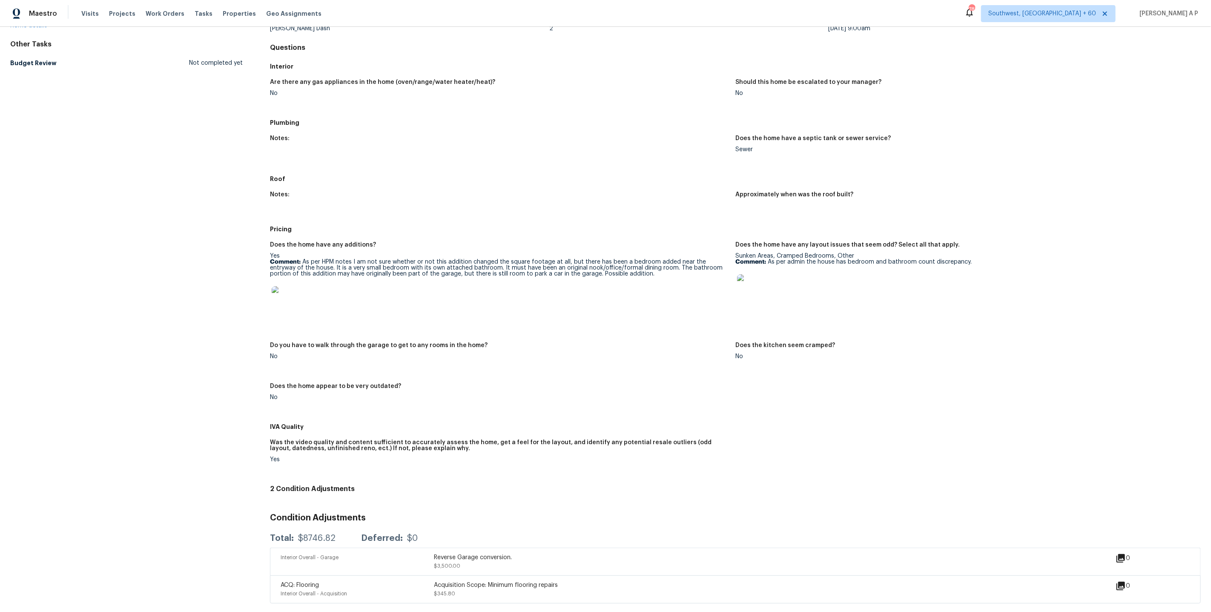
click at [444, 559] on div "Reverse Garage conversion." at bounding box center [510, 557] width 153 height 9
click at [473, 560] on div "Reverse Garage conversion." at bounding box center [510, 557] width 153 height 9
click at [488, 533] on div "Total: $8746.82 Deferred: $0" at bounding box center [735, 538] width 931 height 19
click at [484, 567] on div "Reverse Garage conversion. $3,500.00" at bounding box center [510, 561] width 153 height 17
click at [497, 490] on h4 "2 Condition Adjustments" at bounding box center [735, 488] width 931 height 9
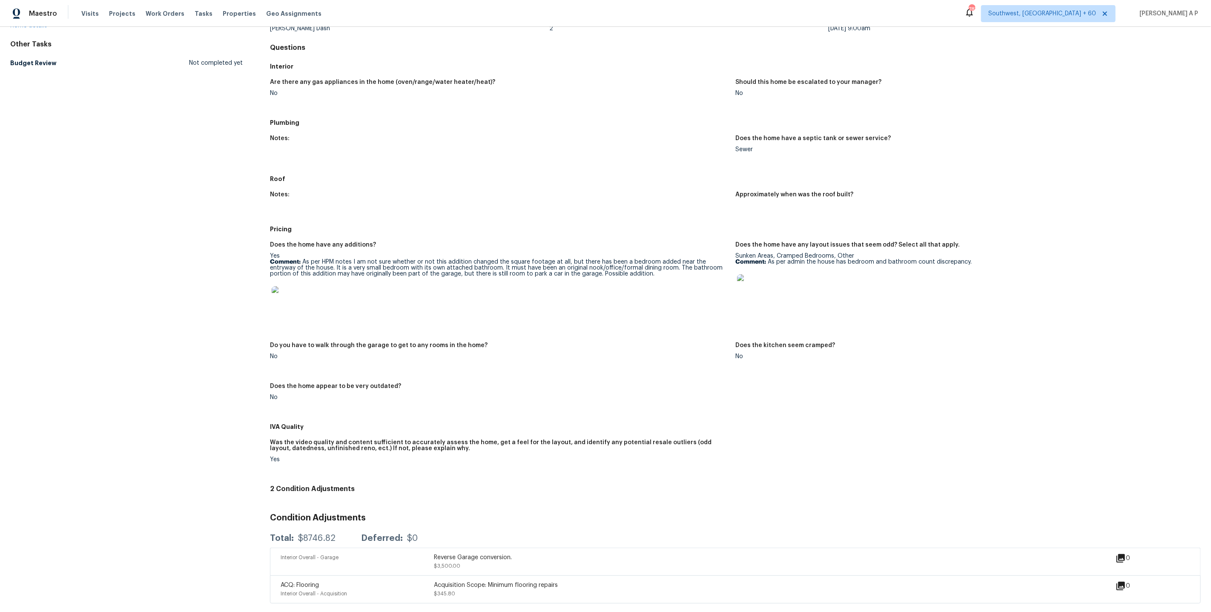
click at [286, 298] on img at bounding box center [285, 299] width 27 height 27
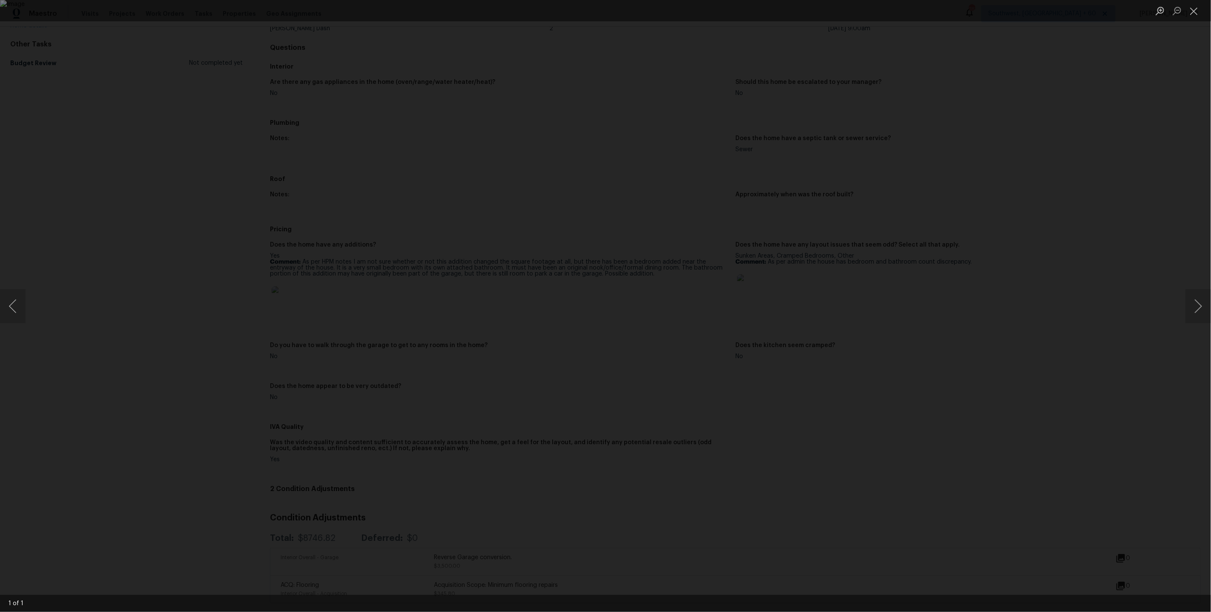
click at [765, 459] on div "Lightbox" at bounding box center [605, 306] width 1211 height 612
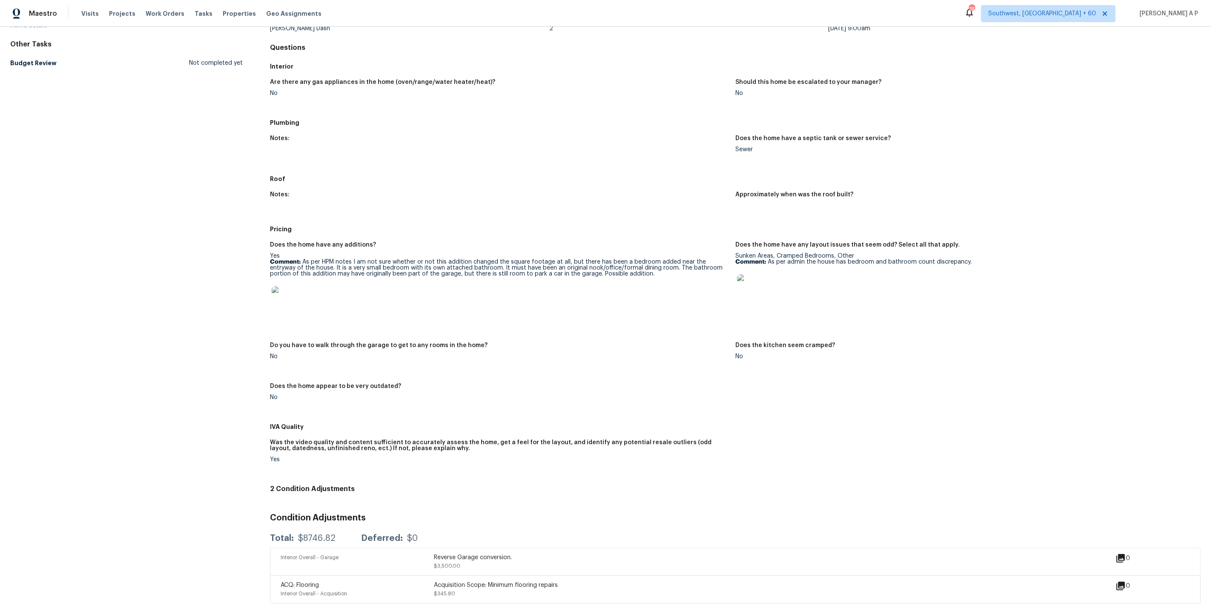
click at [751, 290] on img at bounding box center [750, 287] width 27 height 27
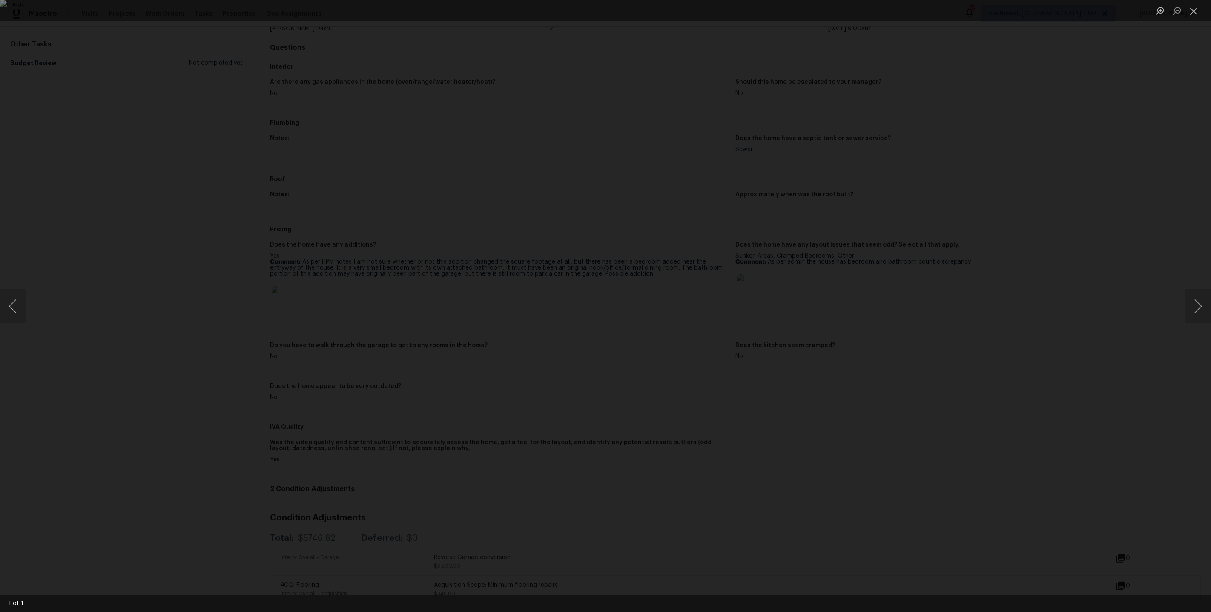
click at [670, 394] on img "Lightbox" at bounding box center [605, 306] width 1211 height 612
click at [864, 290] on div "Lightbox" at bounding box center [605, 306] width 1211 height 612
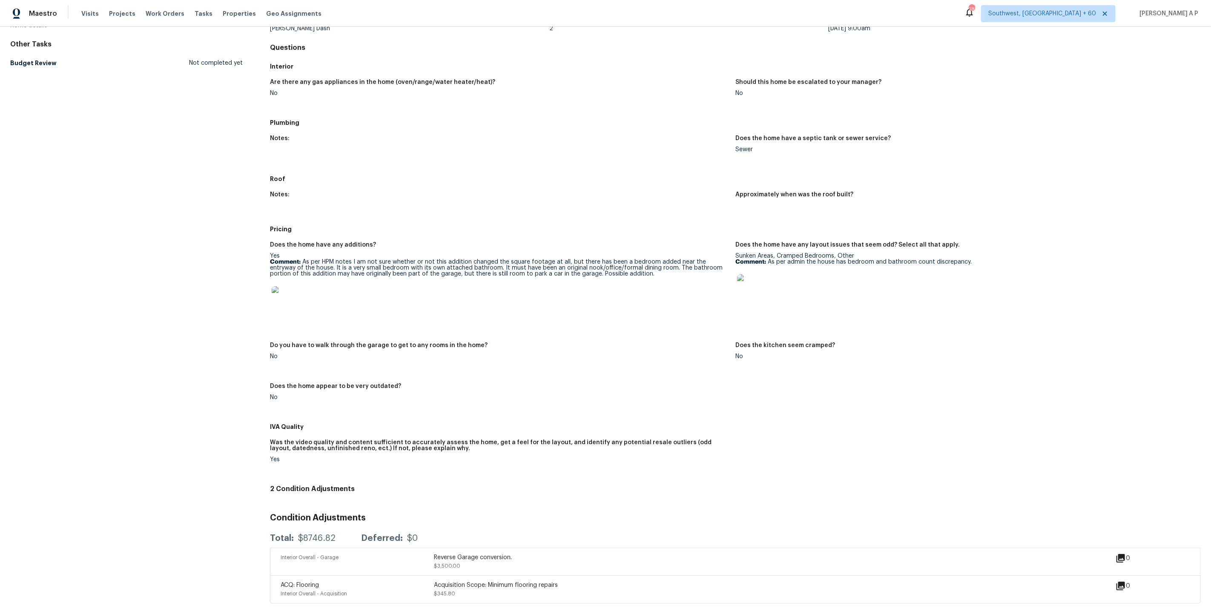
click at [516, 562] on div "Reverse Garage conversion. $3,500.00" at bounding box center [510, 561] width 153 height 17
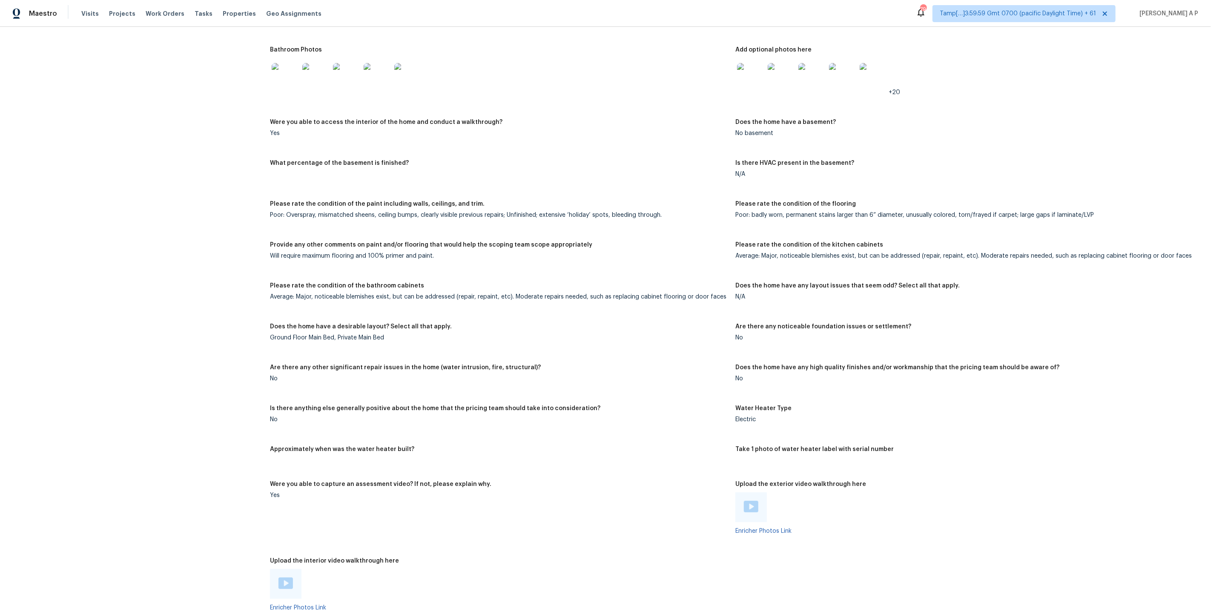
scroll to position [1833, 0]
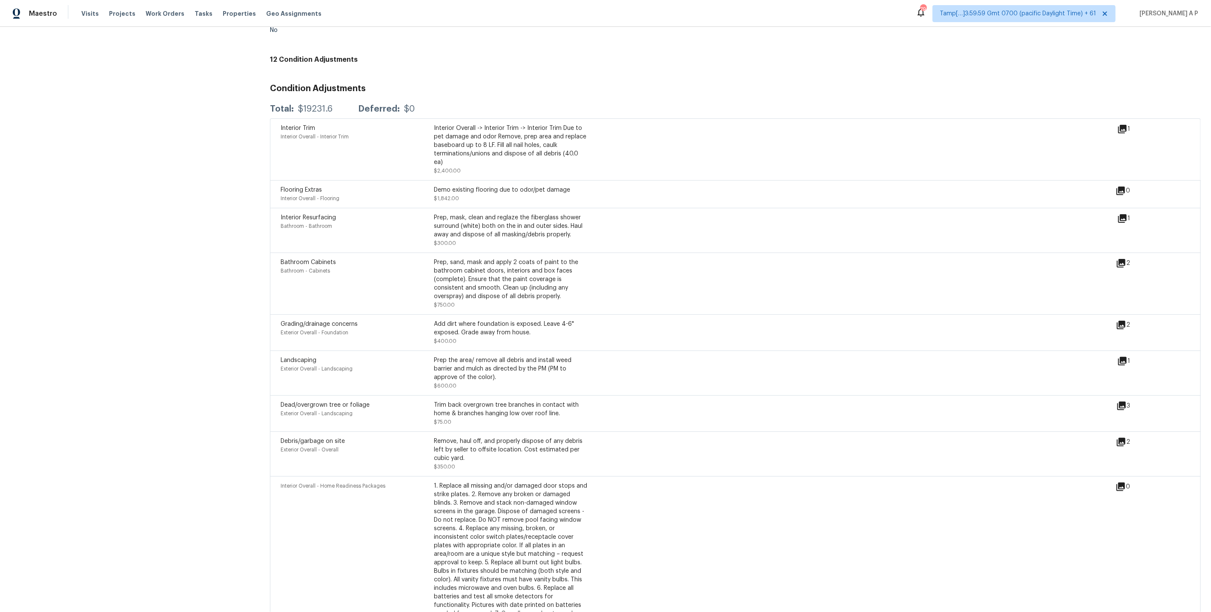
click at [655, 84] on h3 "Condition Adjustments" at bounding box center [735, 88] width 931 height 9
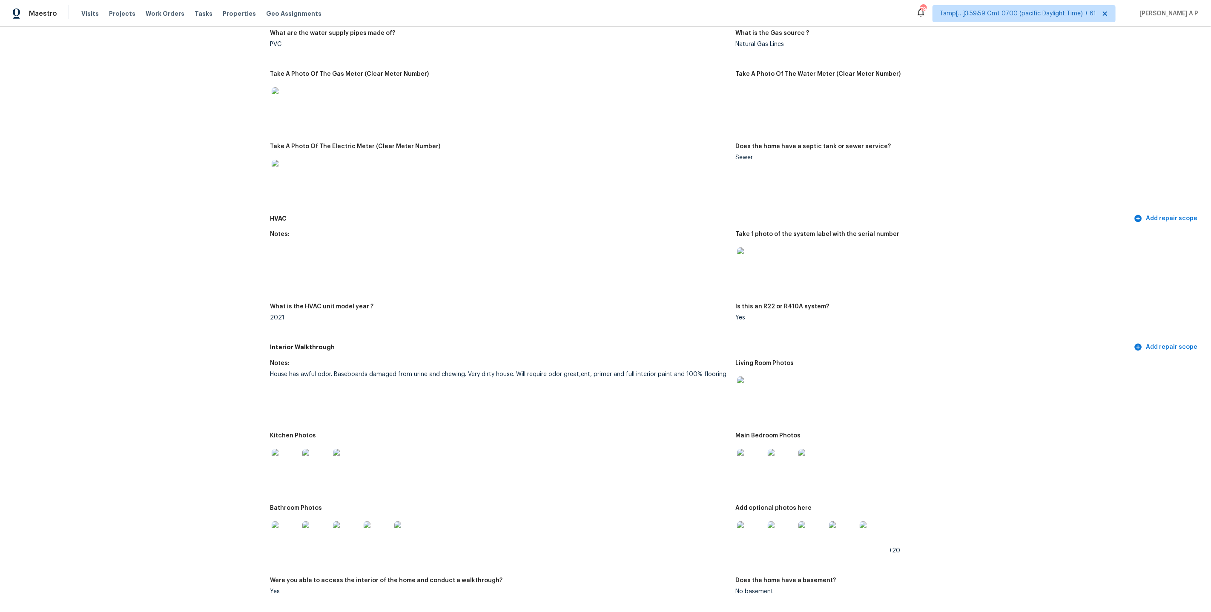
scroll to position [595, 0]
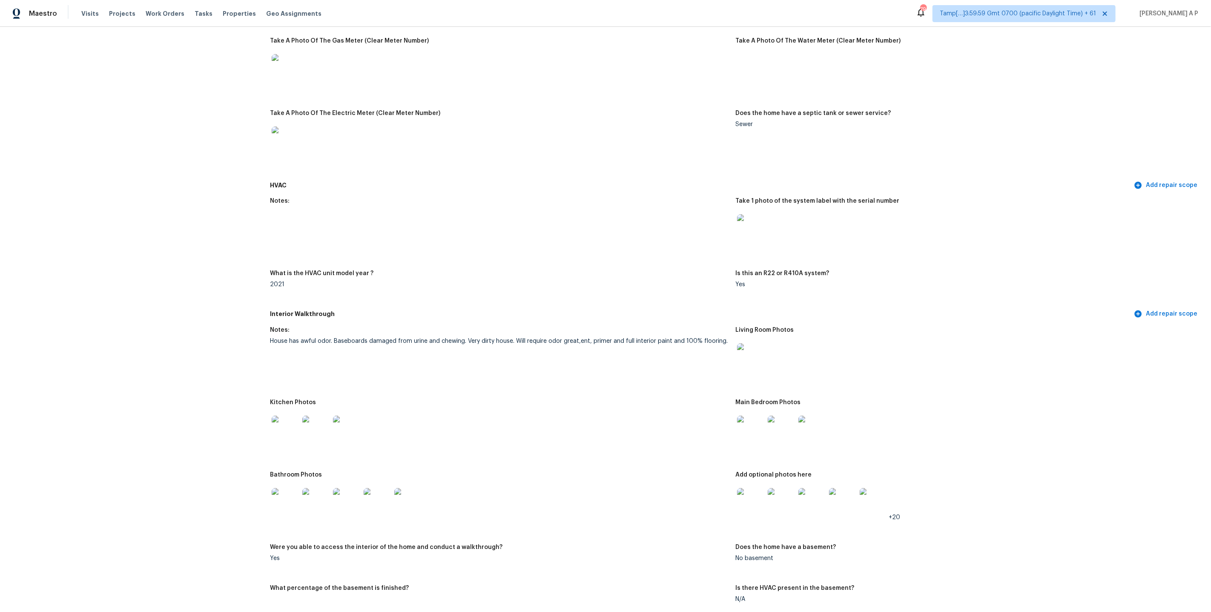
click at [580, 252] on figure "Notes:" at bounding box center [502, 229] width 465 height 62
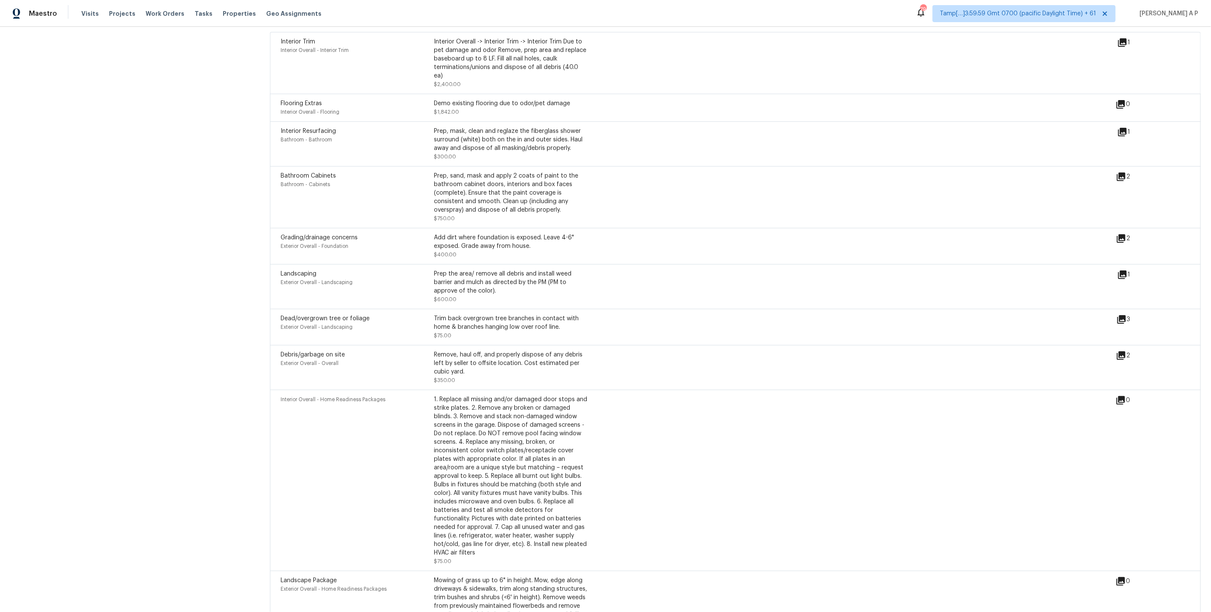
scroll to position [1942, 0]
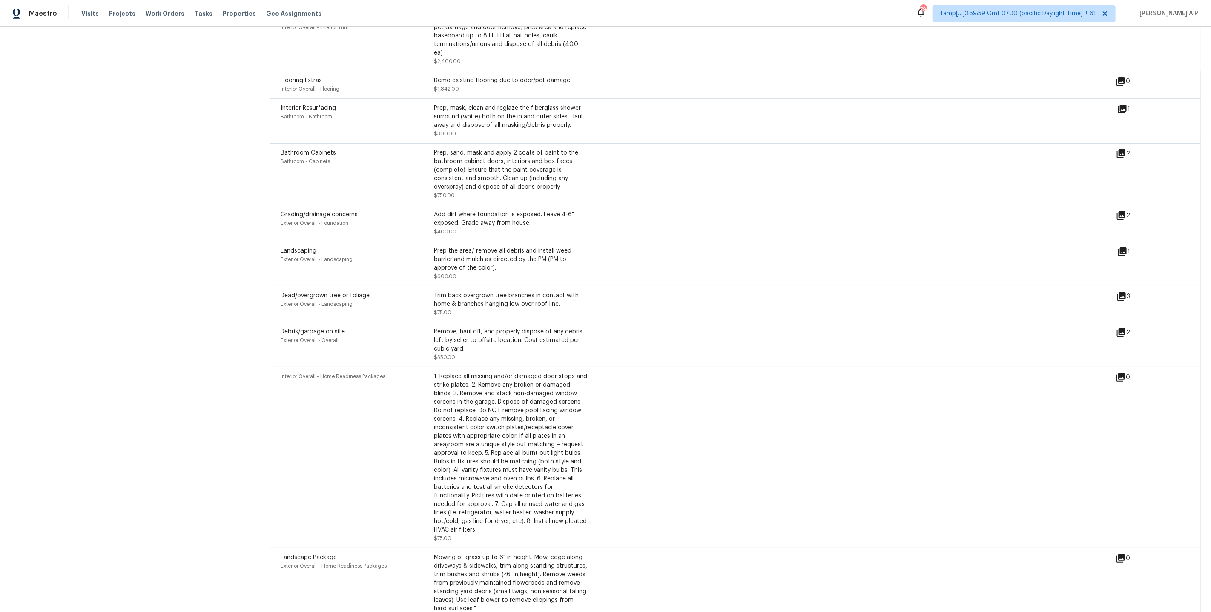
click at [1120, 211] on icon at bounding box center [1121, 215] width 9 height 9
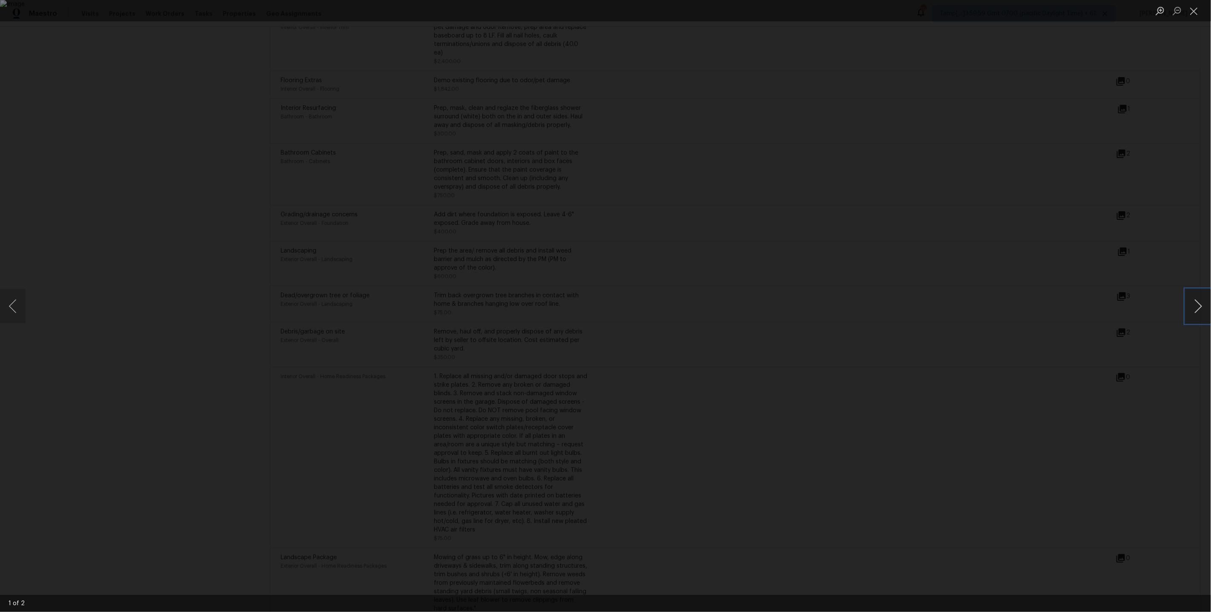
click at [1197, 306] on button "Next image" at bounding box center [1198, 306] width 26 height 34
click at [1115, 356] on div "Lightbox" at bounding box center [605, 306] width 1211 height 612
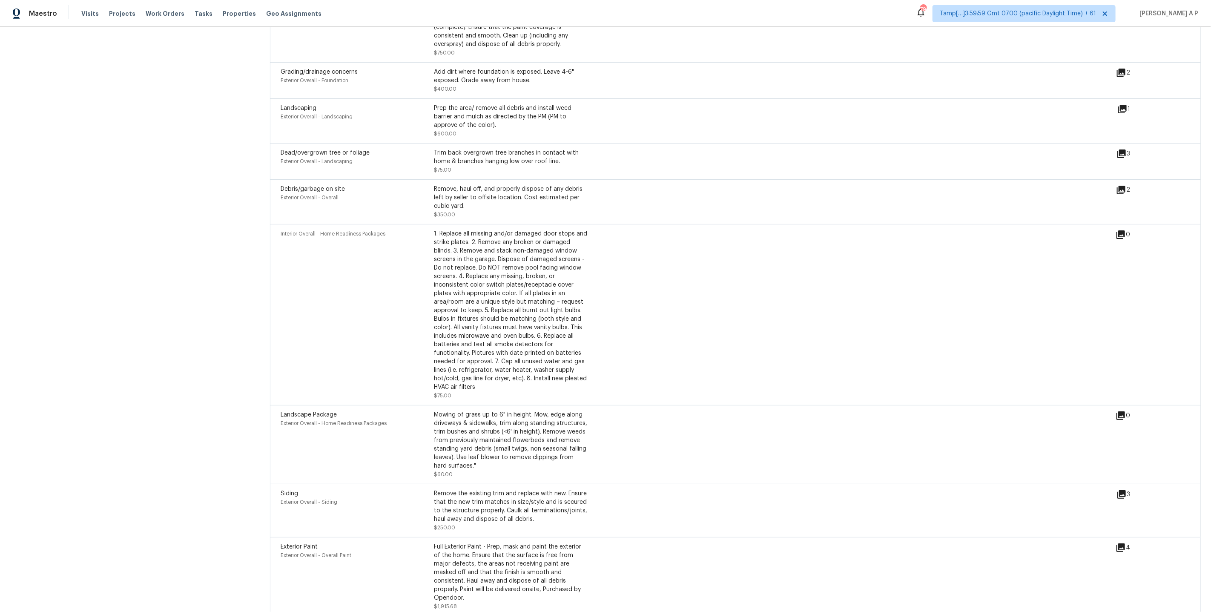
scroll to position [2092, 0]
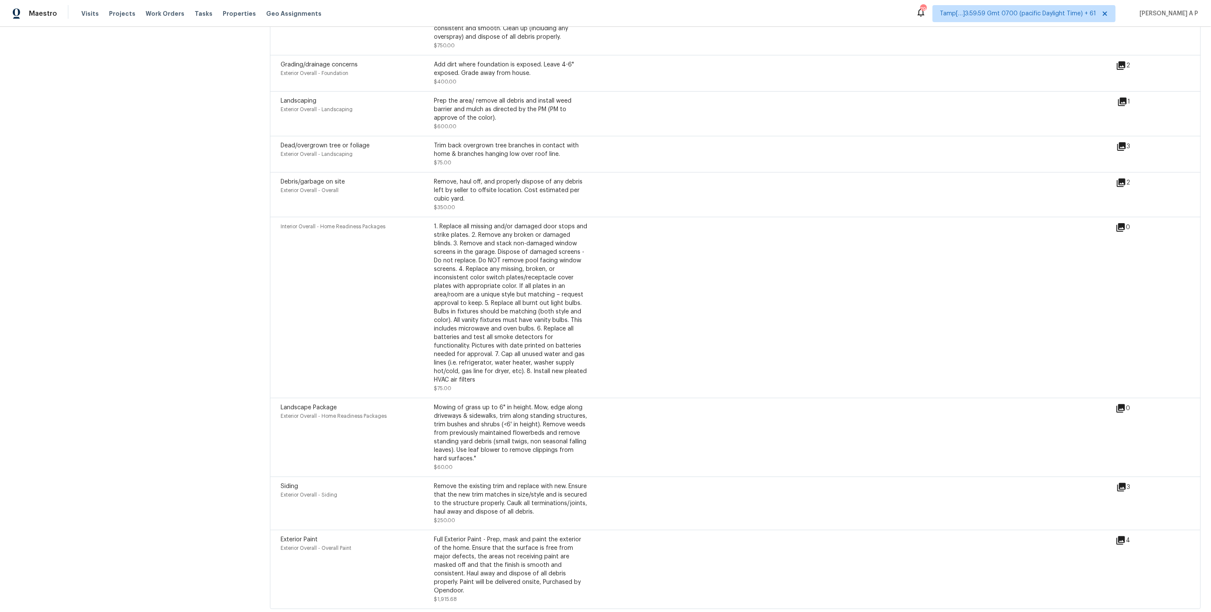
click at [1122, 483] on icon at bounding box center [1121, 487] width 9 height 9
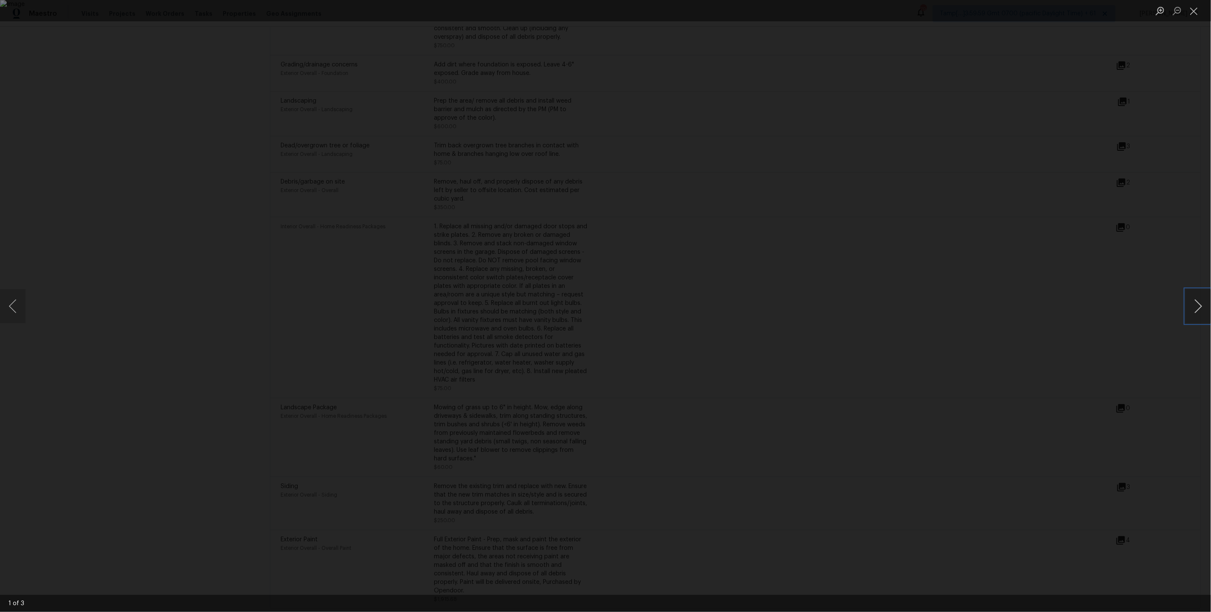
click at [1194, 306] on button "Next image" at bounding box center [1198, 306] width 26 height 34
click at [1101, 369] on div "Lightbox" at bounding box center [605, 306] width 1211 height 612
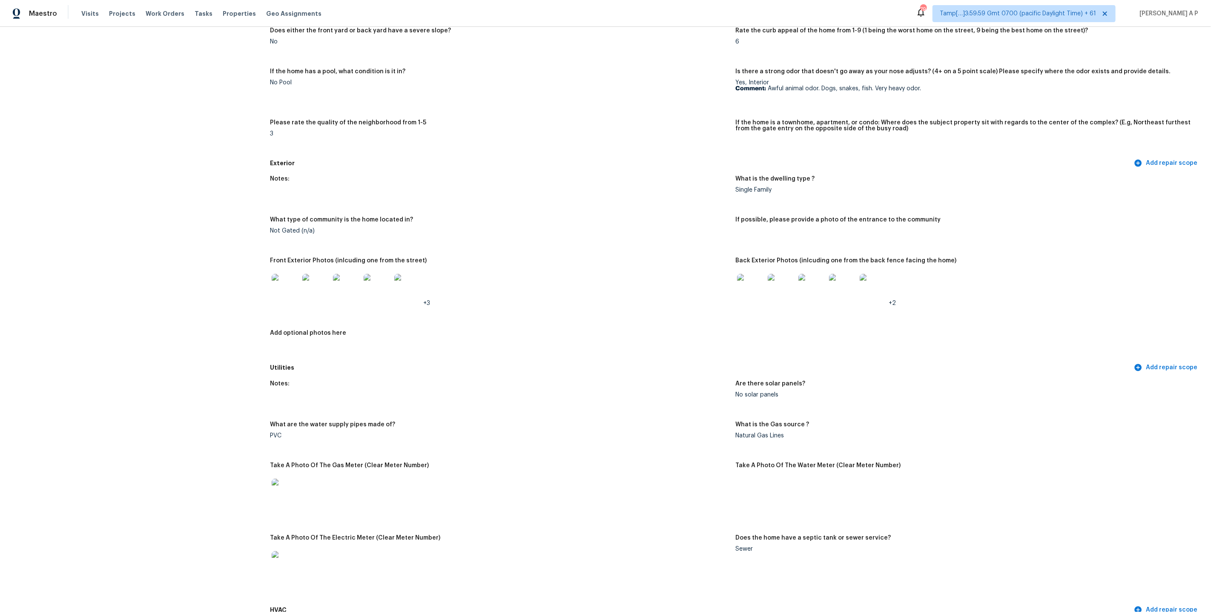
scroll to position [160, 0]
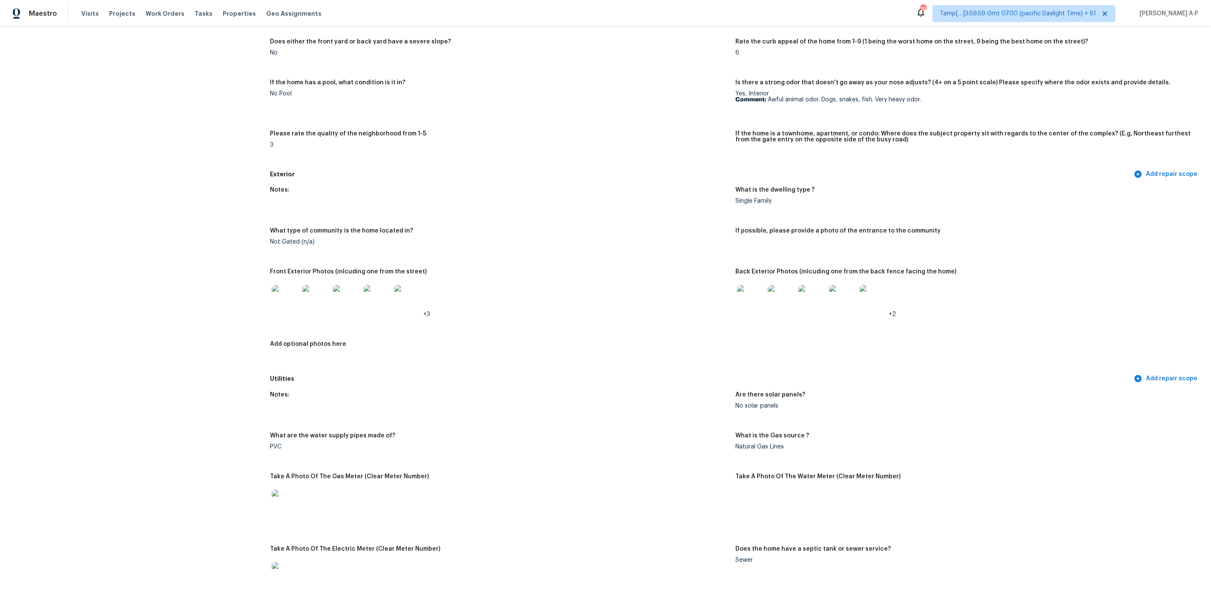
click at [278, 292] on img at bounding box center [285, 298] width 27 height 27
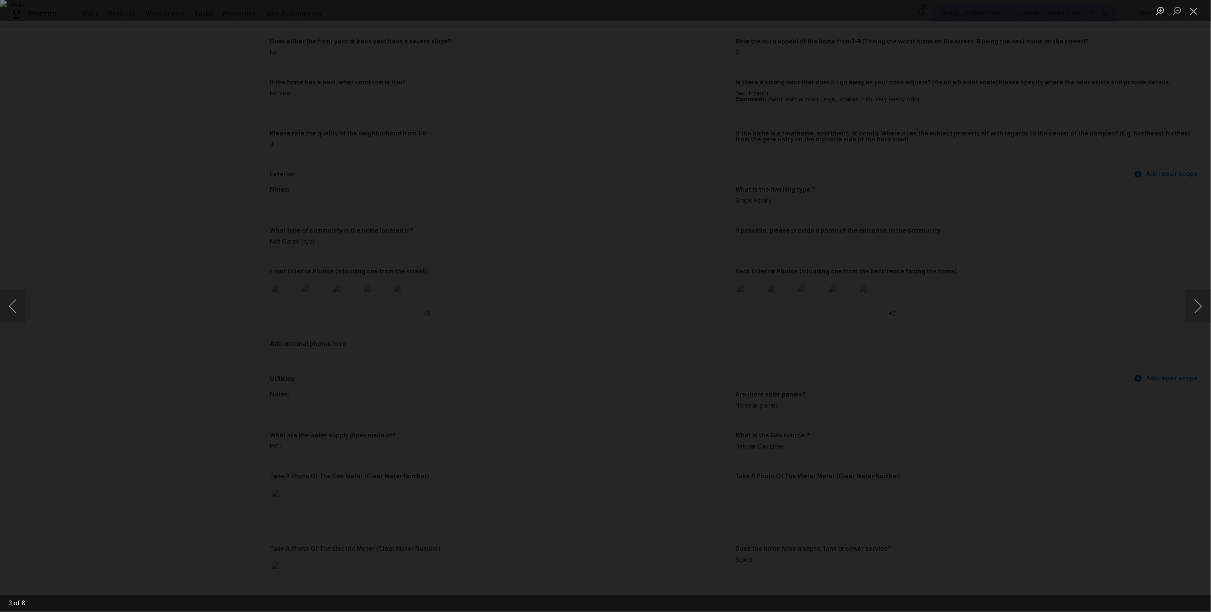
click at [896, 251] on div "Lightbox" at bounding box center [605, 306] width 1211 height 612
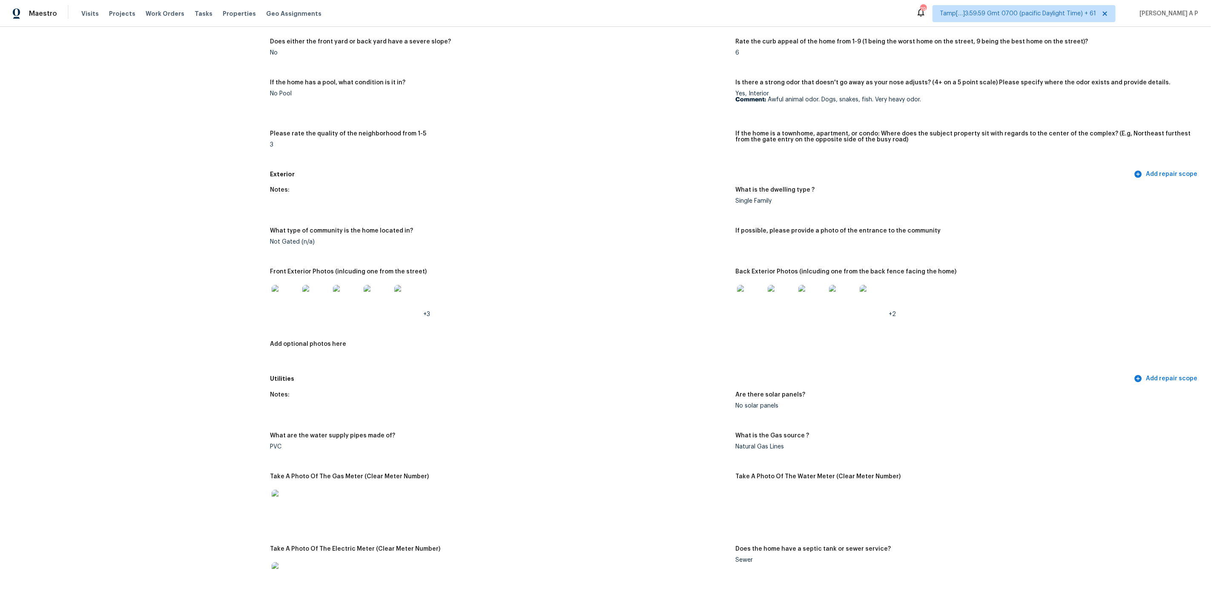
click at [746, 303] on img at bounding box center [750, 298] width 27 height 27
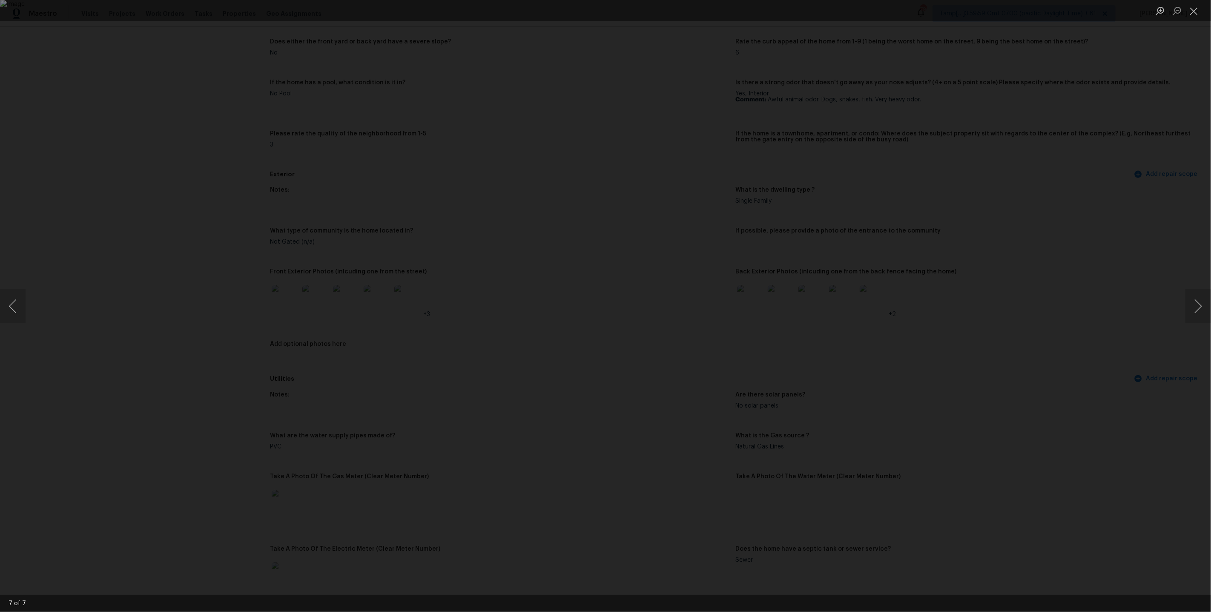
click at [871, 296] on div "Lightbox" at bounding box center [605, 306] width 1211 height 612
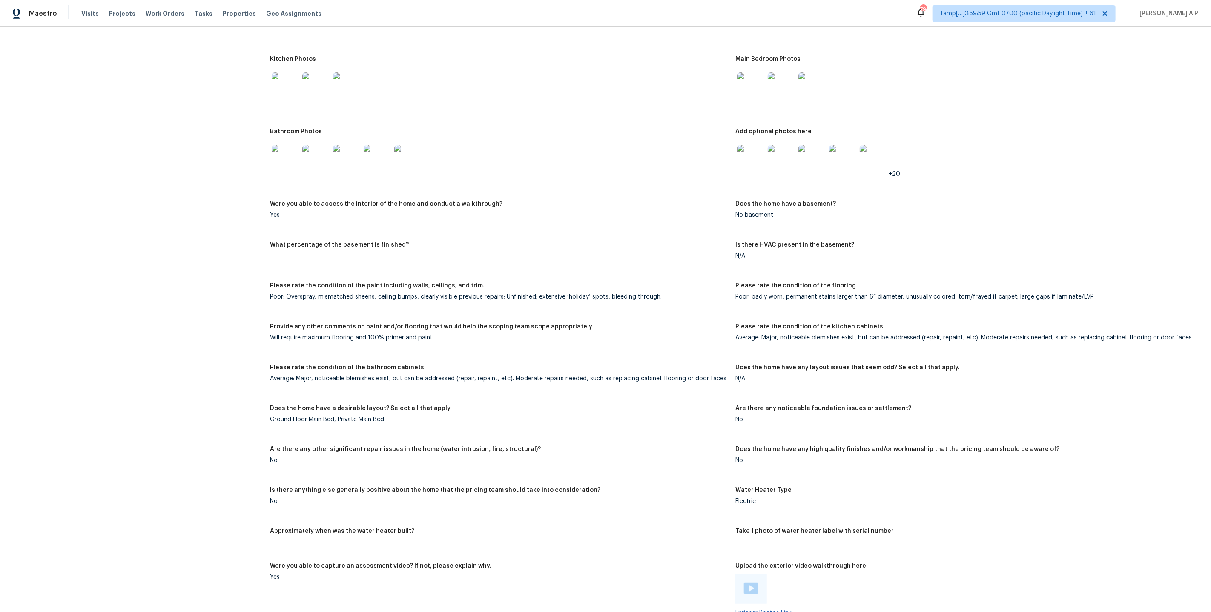
scroll to position [1688, 0]
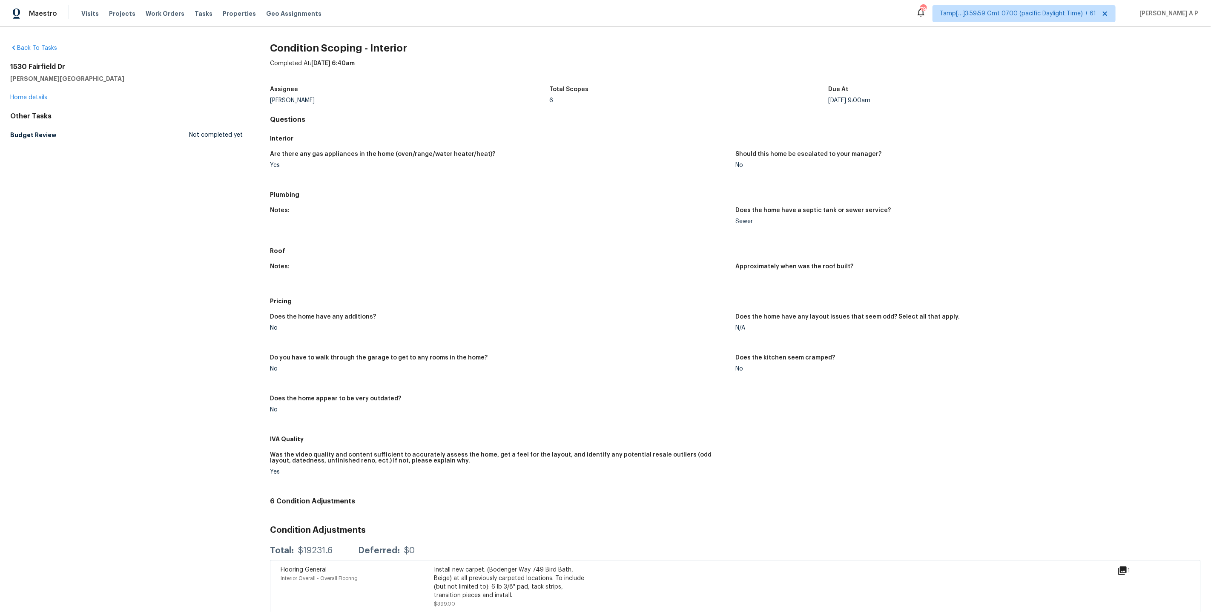
scroll to position [168, 0]
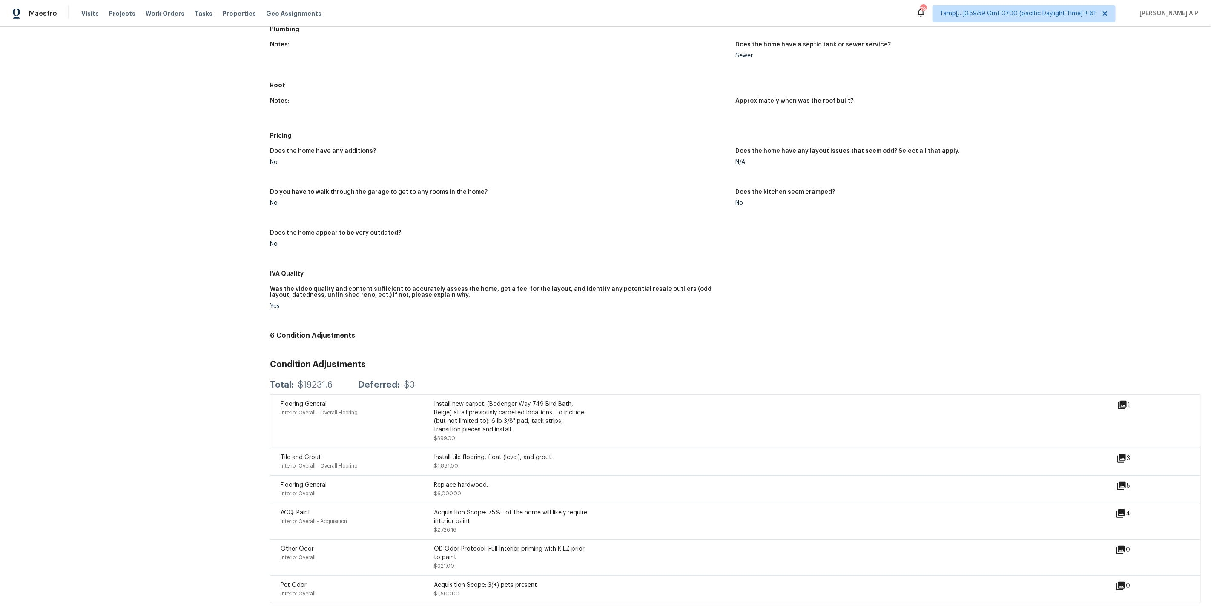
click at [467, 481] on div "Replace hardwood." at bounding box center [510, 485] width 153 height 9
click at [481, 455] on div "Install tile flooring, float (level), and grout." at bounding box center [510, 457] width 153 height 9
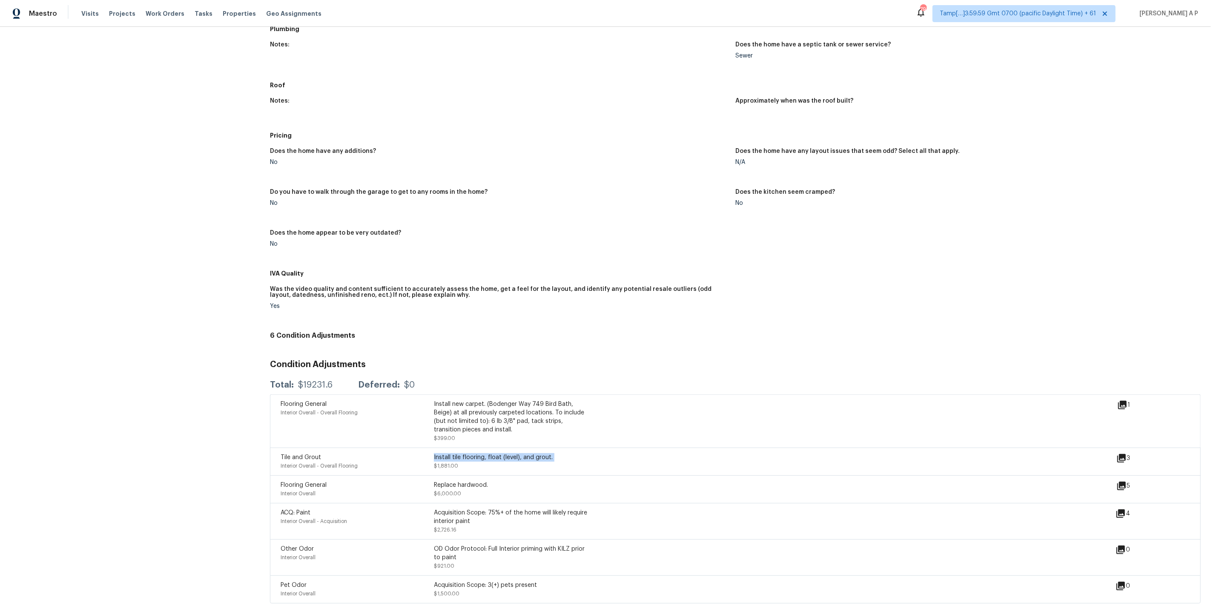
click at [481, 455] on div "Install tile flooring, float (level), and grout." at bounding box center [510, 457] width 153 height 9
click at [1074, 132] on h5 "Pricing" at bounding box center [735, 135] width 931 height 9
click at [1086, 164] on figure "Does the home have any layout issues that seem odd? Select all that apply. N/A" at bounding box center [967, 163] width 465 height 31
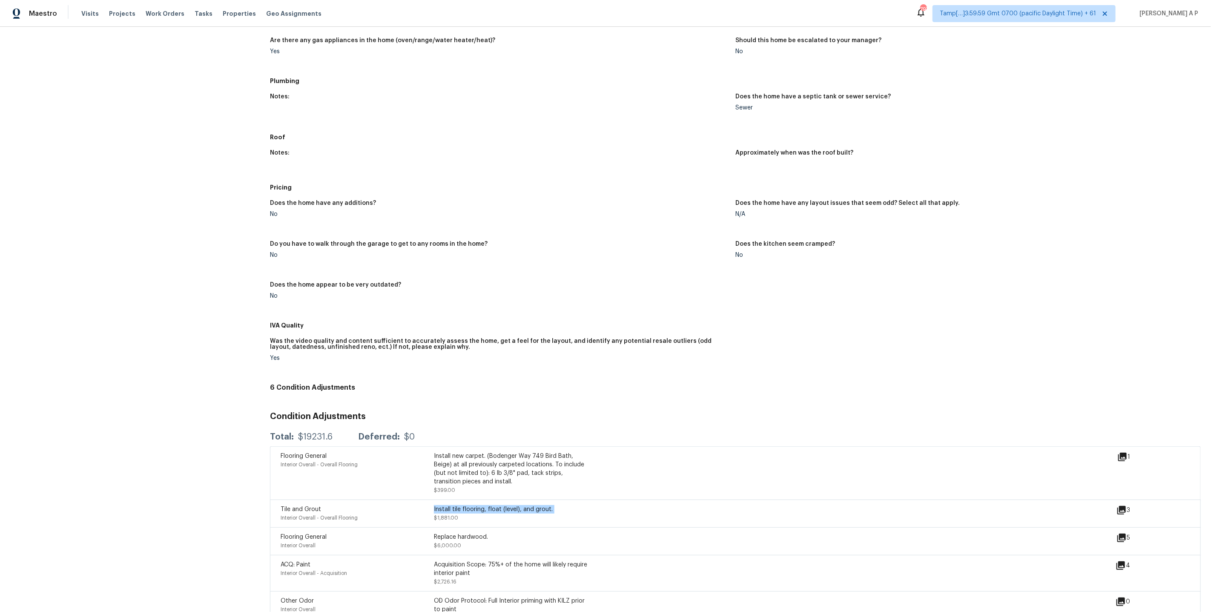
scroll to position [0, 0]
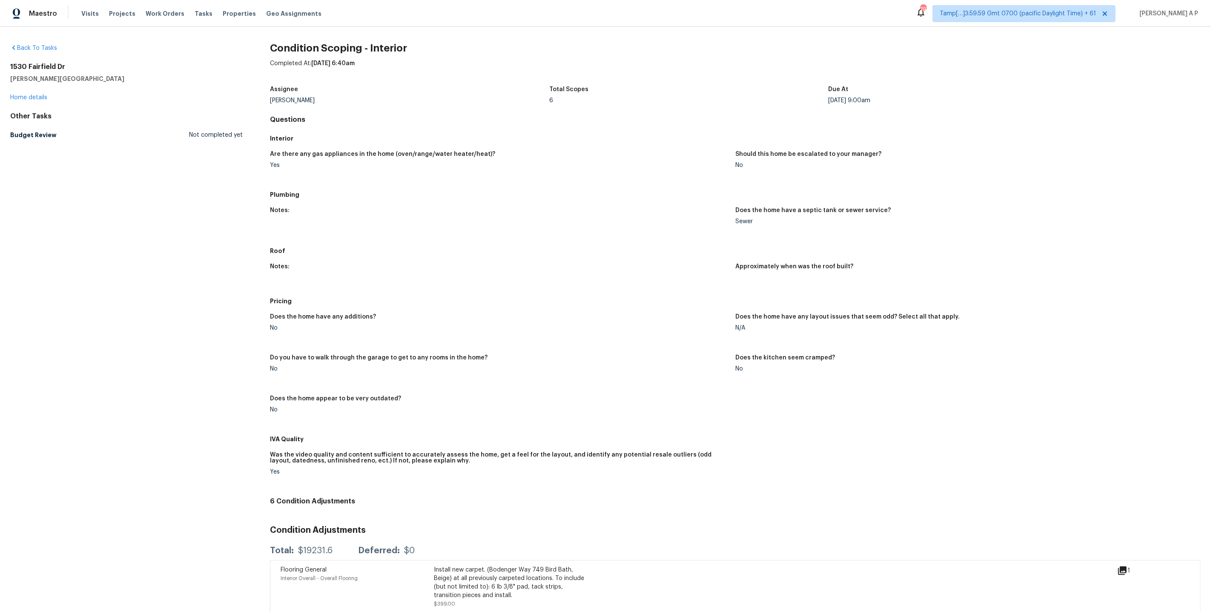
click at [863, 204] on div "Notes: Does the home have a septic tank or sewer service? Sewer" at bounding box center [735, 222] width 931 height 41
click at [27, 66] on h2 "1530 Fairfield Dr" at bounding box center [126, 67] width 232 height 9
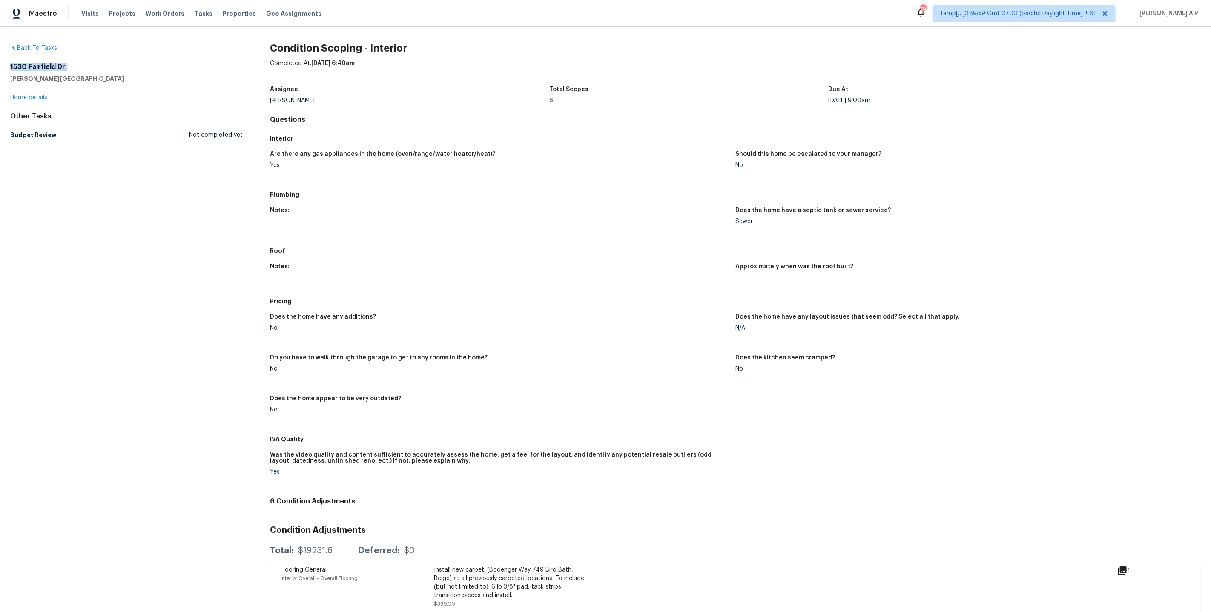
copy h2 "1530 Fairfield Dr"
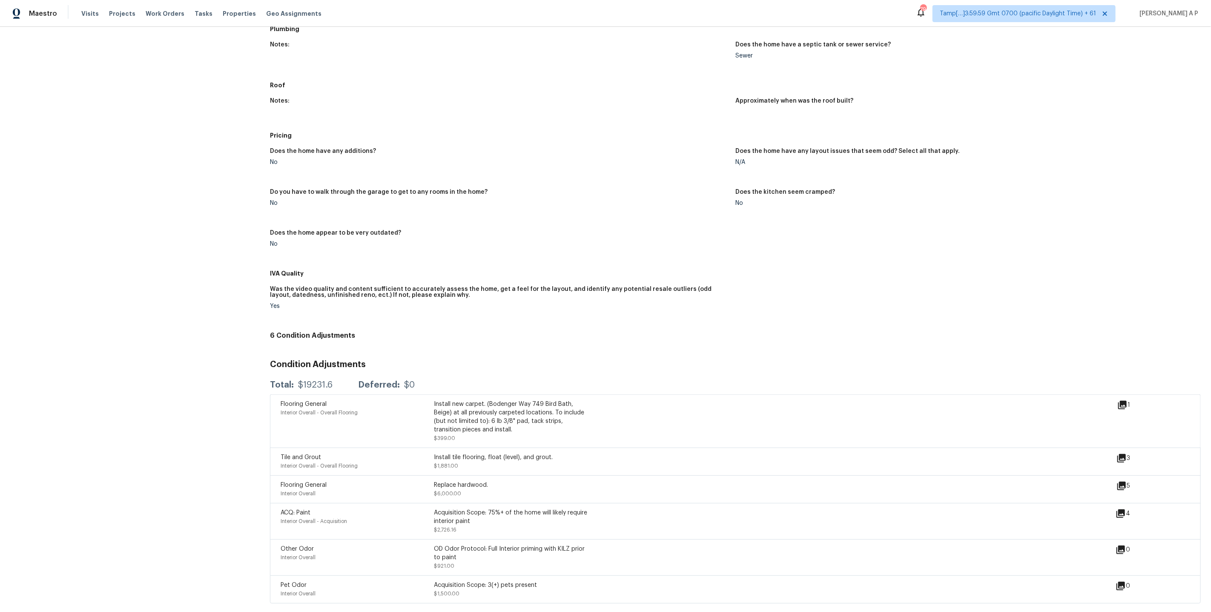
click at [398, 455] on div "Tile and Grout" at bounding box center [357, 457] width 153 height 9
click at [440, 453] on div "Install tile flooring, float (level), and grout." at bounding box center [510, 457] width 153 height 9
drag, startPoint x: 433, startPoint y: 451, endPoint x: 512, endPoint y: 463, distance: 80.0
click at [510, 461] on div "Tile and Grout Interior Overall - Overall Flooring Install tile flooring, float…" at bounding box center [434, 461] width 306 height 17
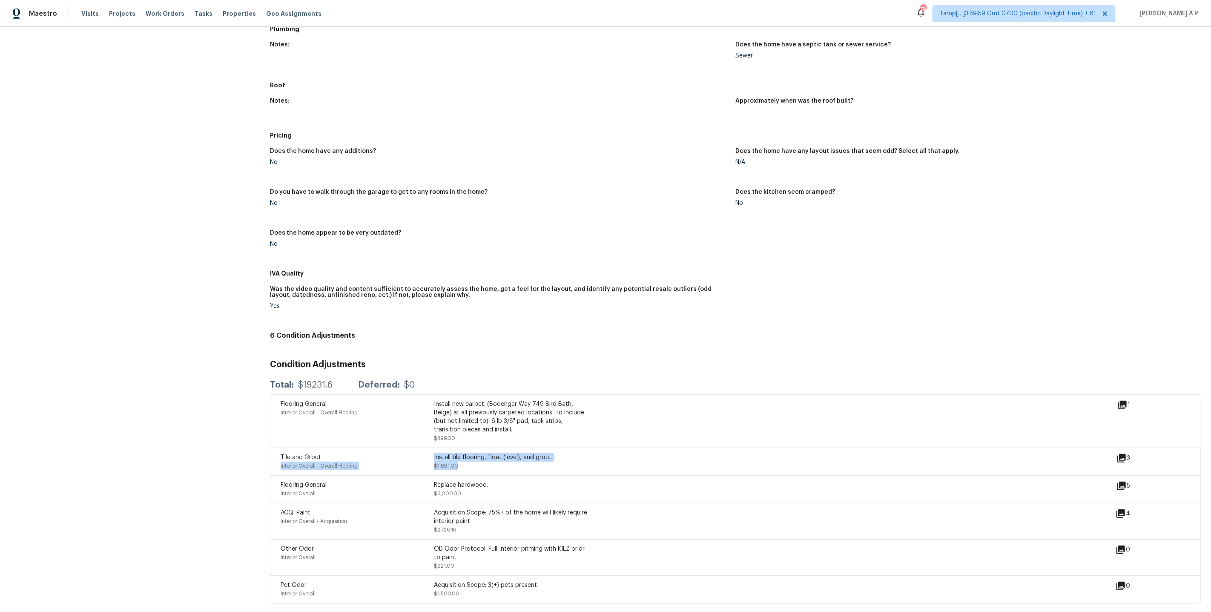
click at [1121, 457] on icon at bounding box center [1121, 458] width 9 height 9
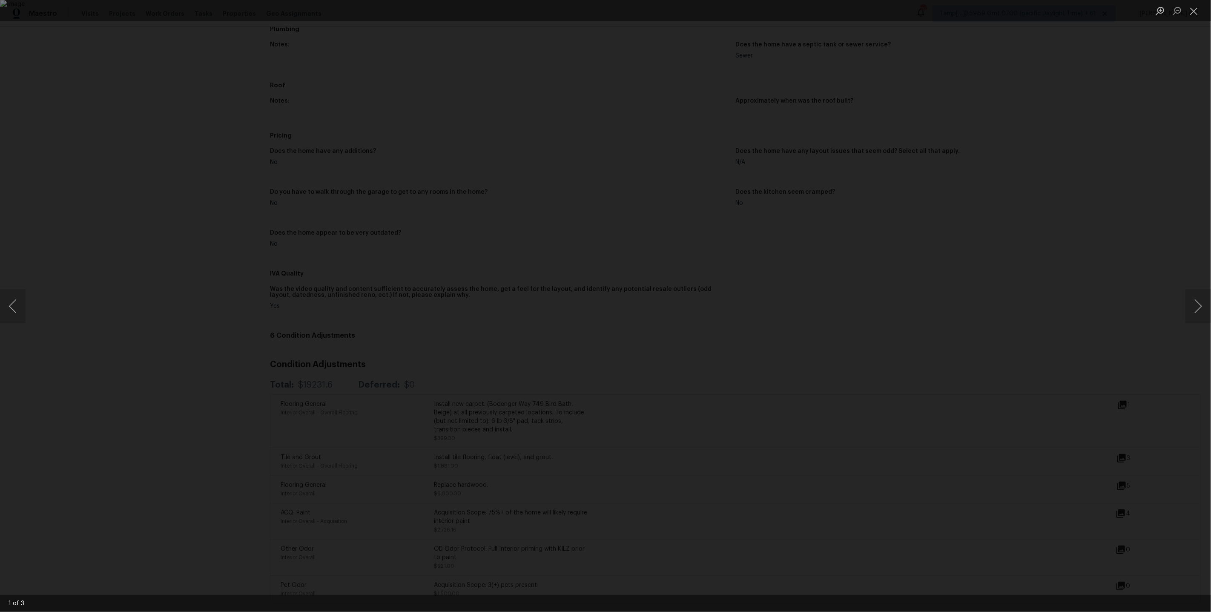
click at [1025, 405] on div "Lightbox" at bounding box center [605, 306] width 1211 height 612
